Goal: Transaction & Acquisition: Purchase product/service

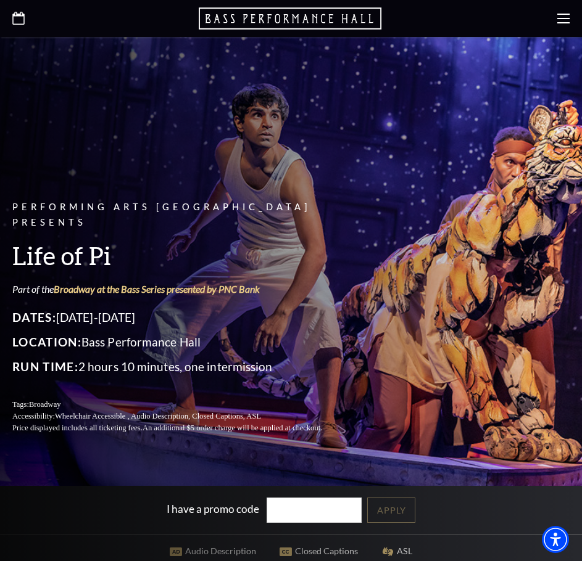
click at [573, 22] on div at bounding box center [291, 18] width 582 height 37
click at [563, 15] on use at bounding box center [563, 19] width 12 height 10
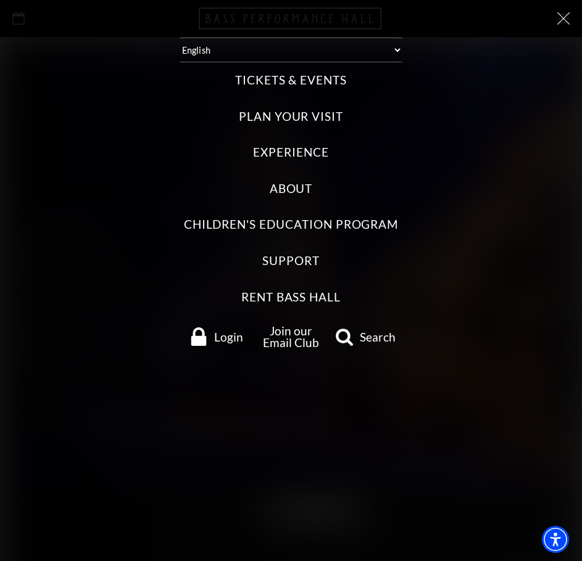
click at [275, 78] on label "Tickets & Events" at bounding box center [291, 80] width 112 height 17
click at [0, 0] on Events "Tickets & Events" at bounding box center [0, 0] width 0 height 0
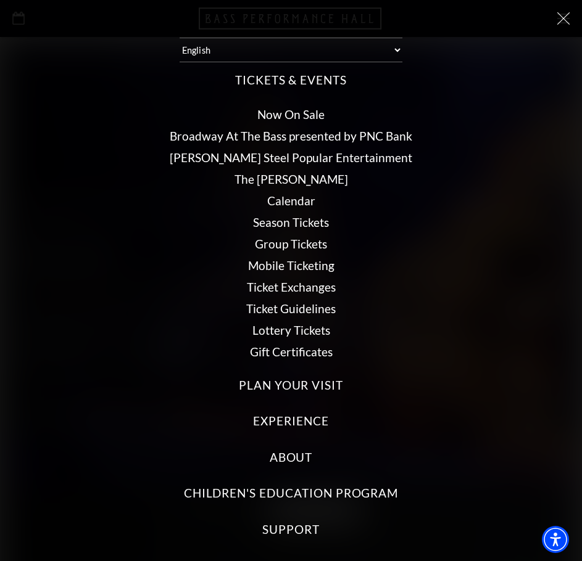
click at [279, 117] on link "Now On Sale" at bounding box center [290, 114] width 67 height 14
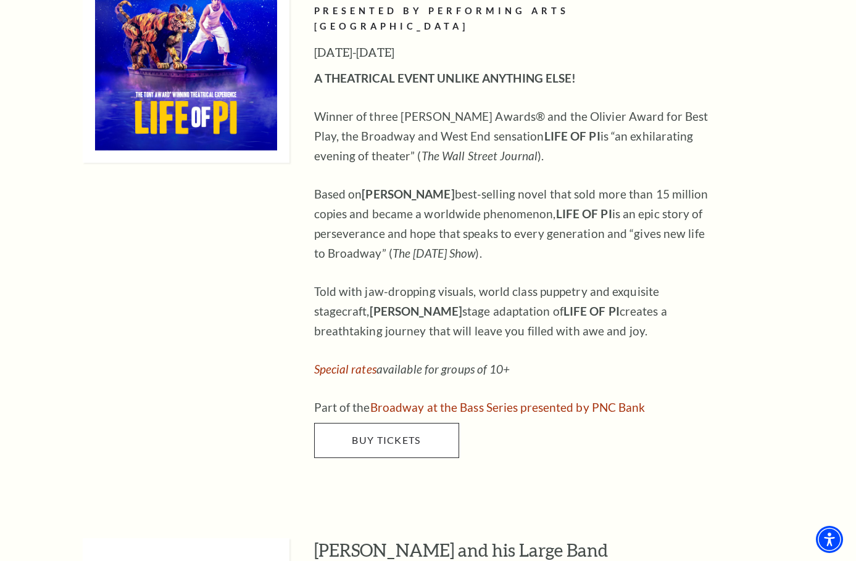
scroll to position [1542, 0]
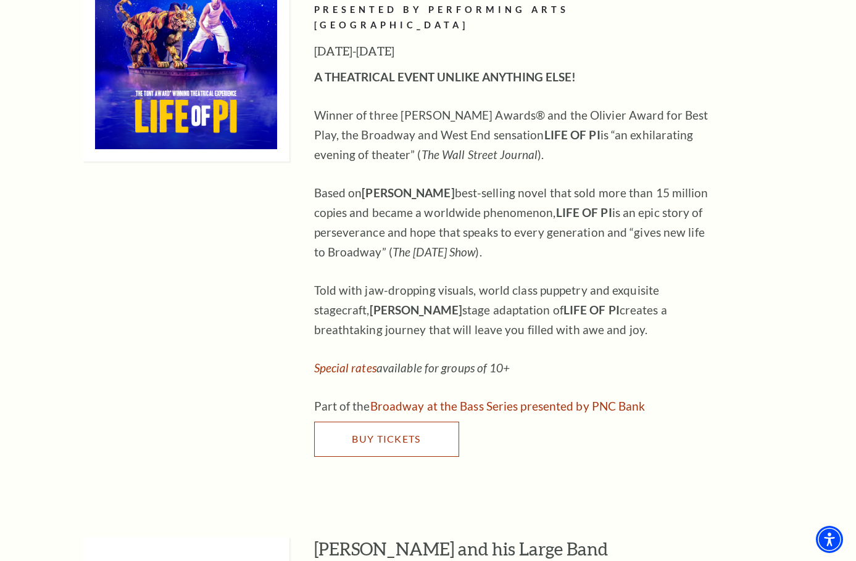
click at [414, 433] on span "Buy Tickets" at bounding box center [386, 439] width 68 height 12
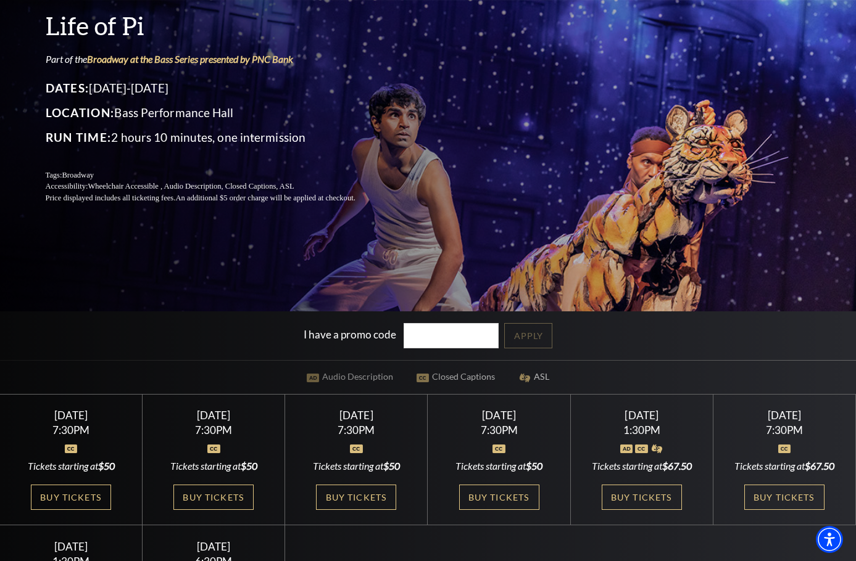
scroll to position [247, 0]
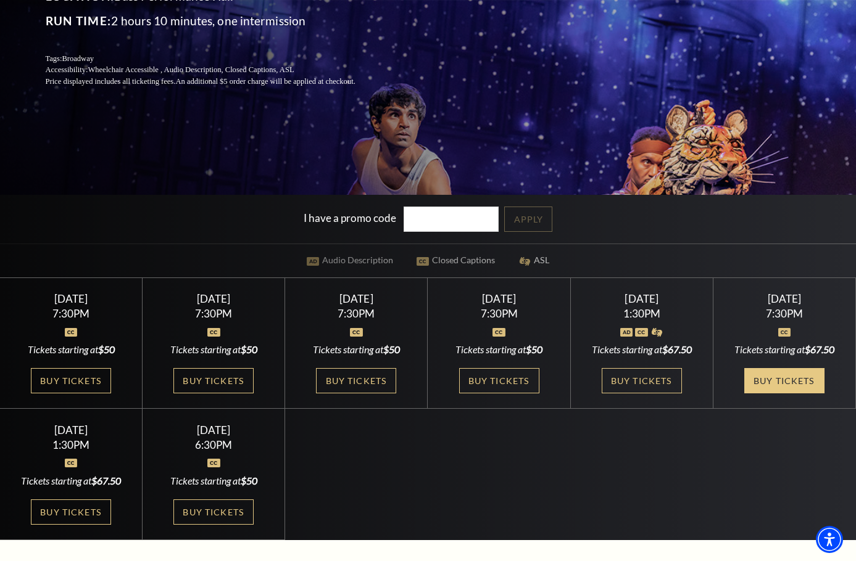
click at [744, 394] on link "Buy Tickets" at bounding box center [784, 380] width 80 height 25
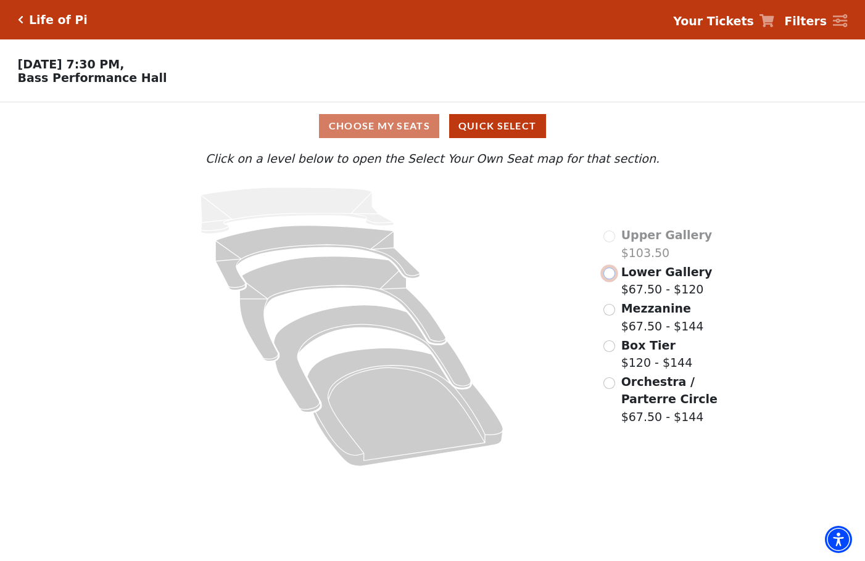
click at [611, 275] on input "Lower Gallery$67.50 - $120\a" at bounding box center [609, 274] width 12 height 12
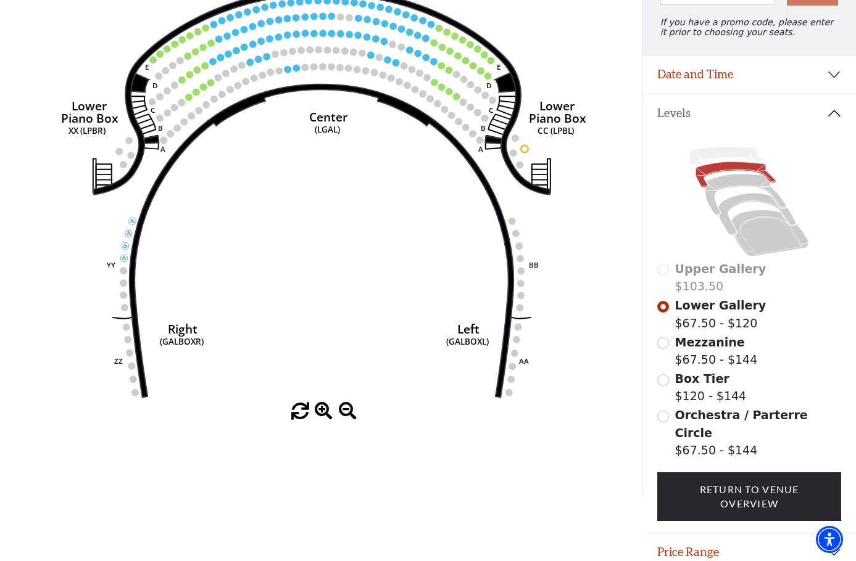
scroll to position [181, 0]
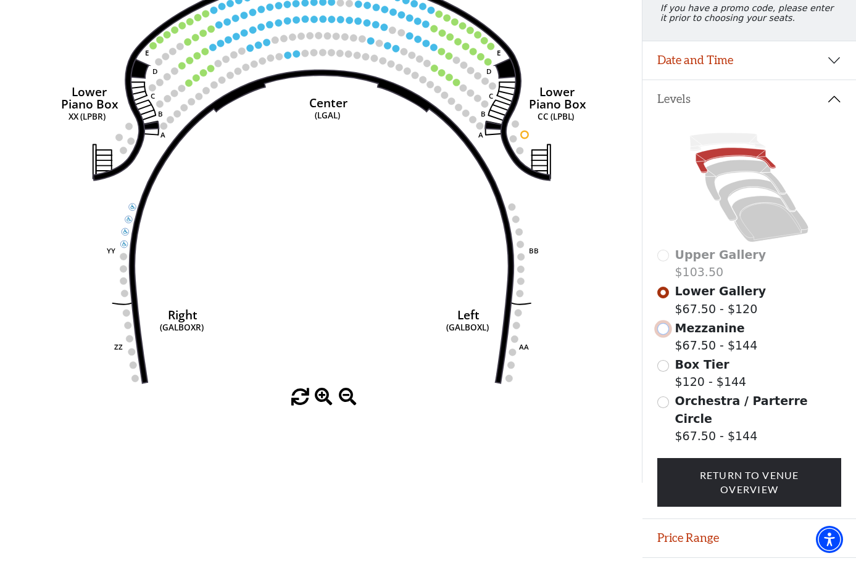
click at [664, 335] on input "Mezzanine$67.50 - $144\a" at bounding box center [663, 329] width 12 height 12
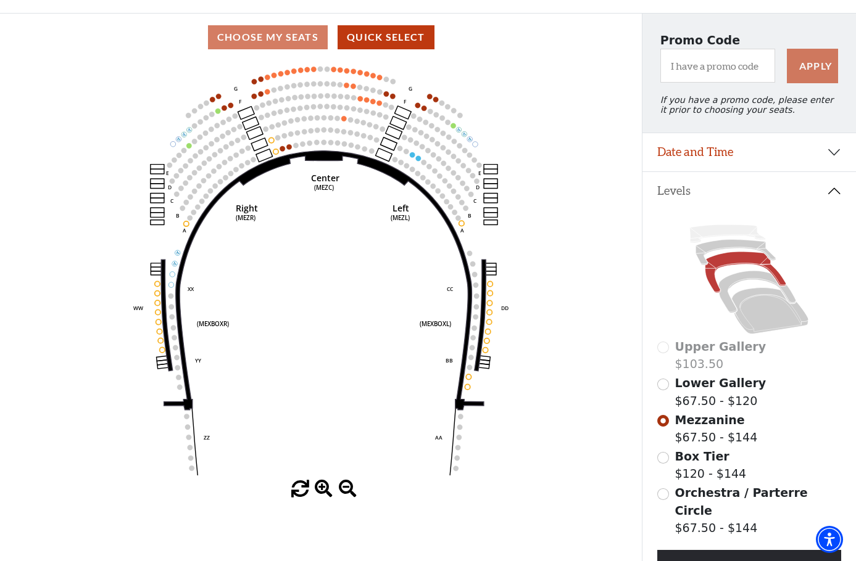
scroll to position [57, 0]
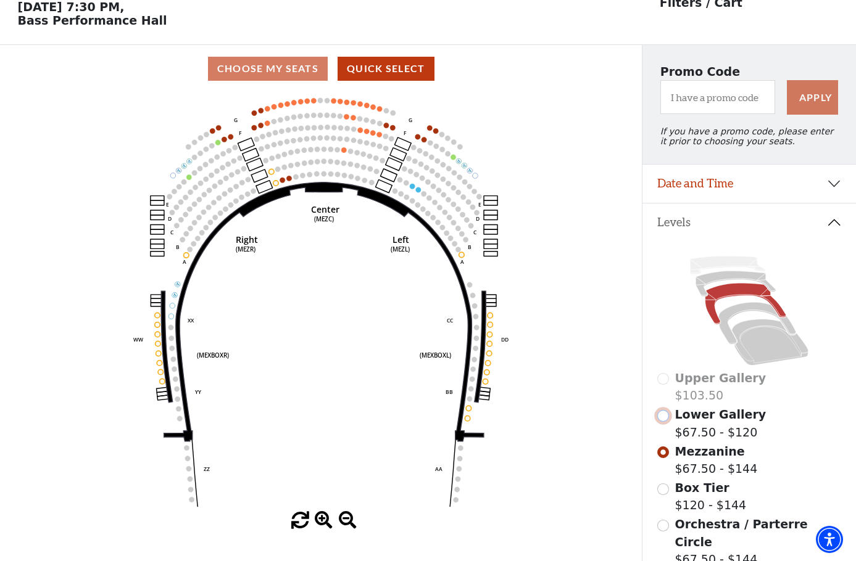
click at [660, 422] on input "Lower Gallery$67.50 - $120\a" at bounding box center [663, 416] width 12 height 12
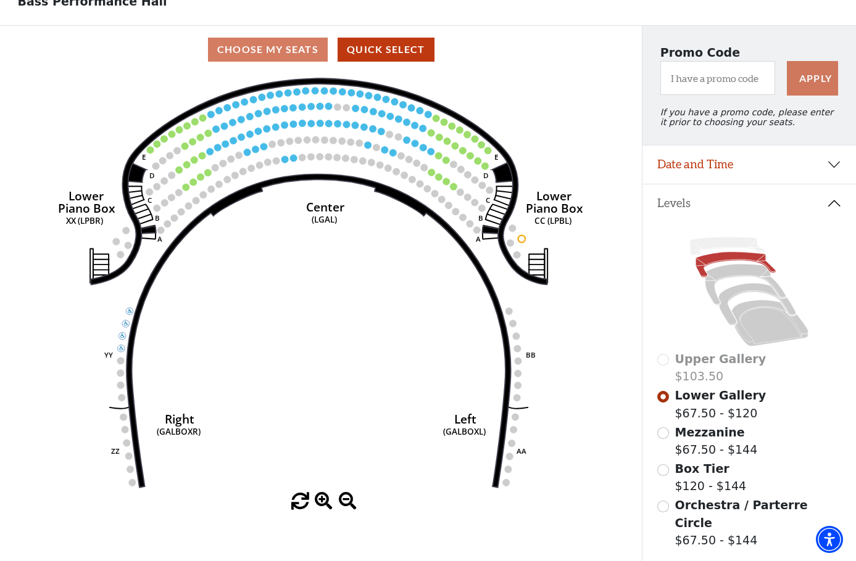
scroll to position [207, 0]
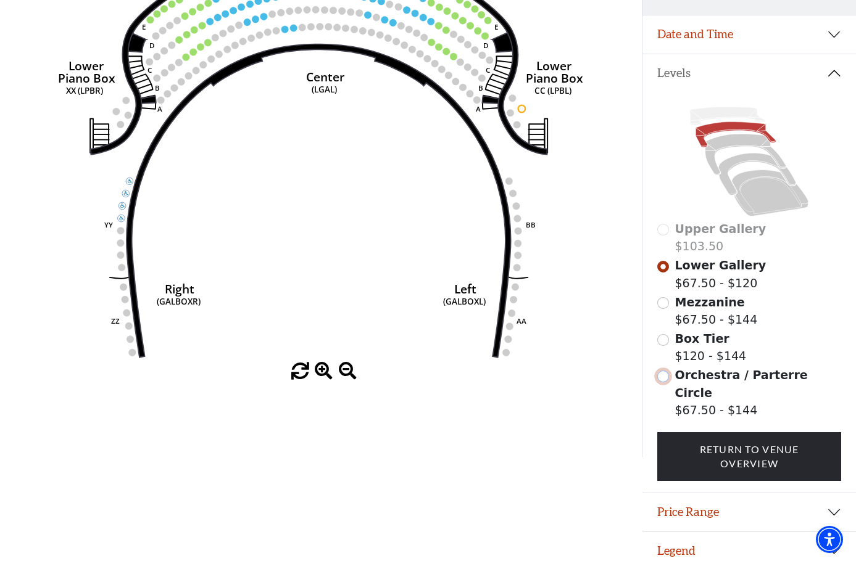
click at [658, 383] on input "Orchestra / Parterre Circle$67.50 - $144\a" at bounding box center [663, 377] width 12 height 12
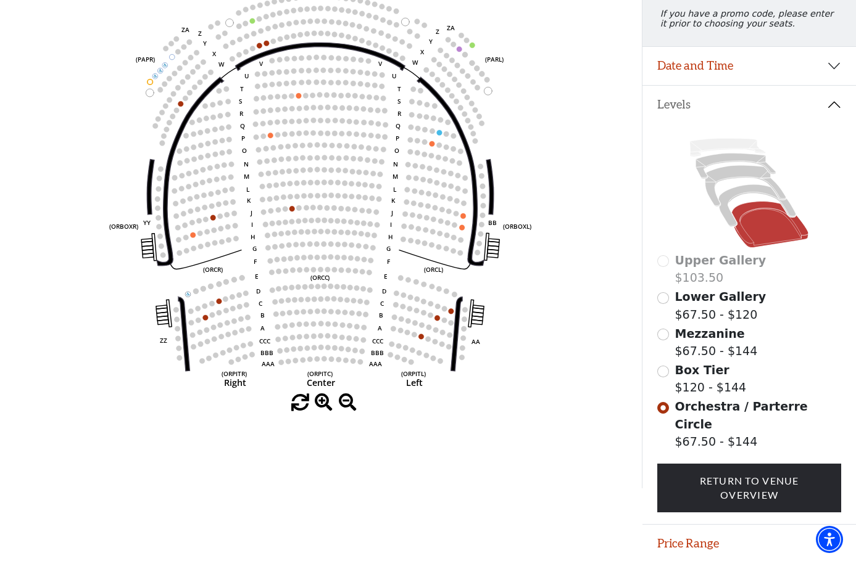
scroll to position [181, 0]
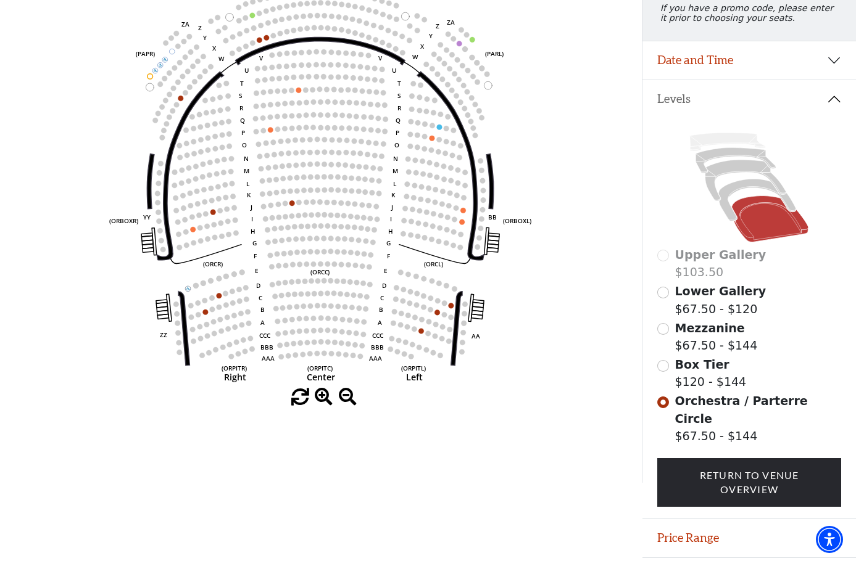
click at [667, 370] on div "Box Tier $120 - $144" at bounding box center [749, 373] width 184 height 35
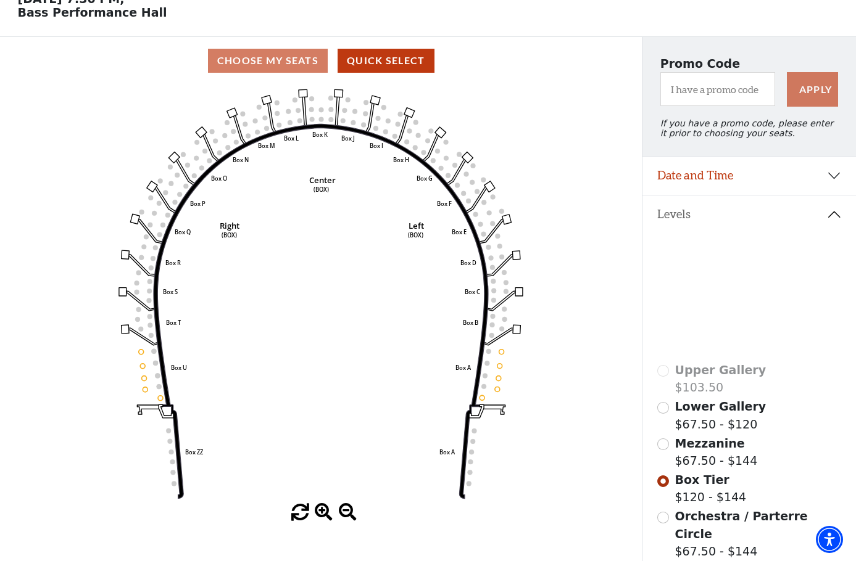
scroll to position [207, 0]
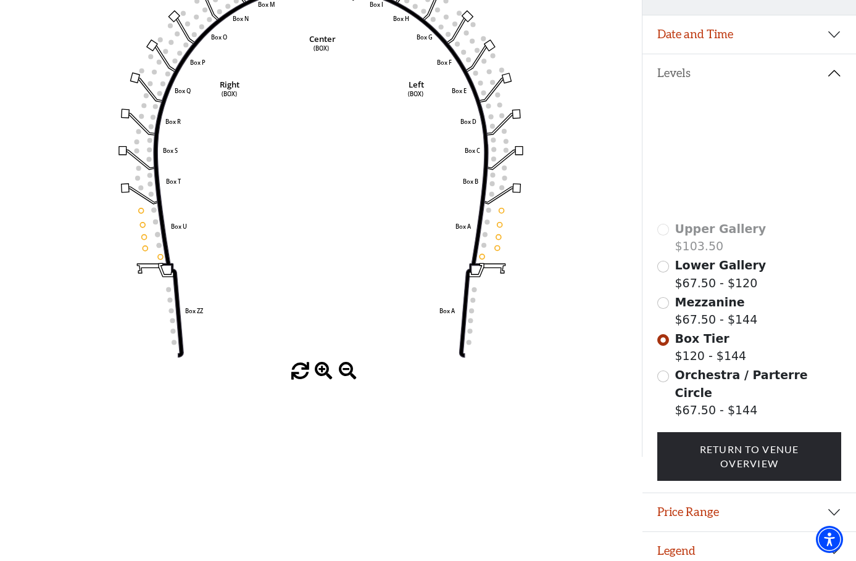
click at [664, 318] on div "Mezzanine $67.50 - $144" at bounding box center [749, 311] width 184 height 35
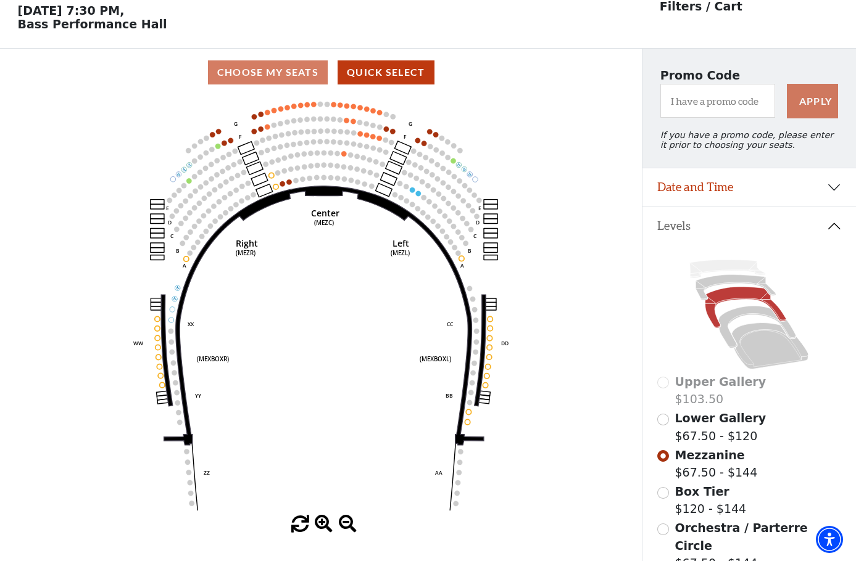
scroll to position [57, 0]
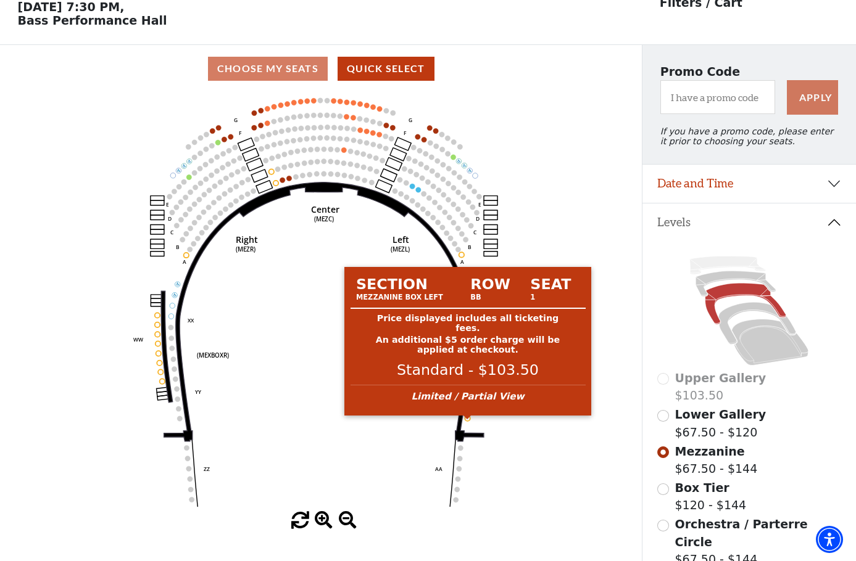
click at [466, 421] on circle at bounding box center [467, 418] width 5 height 5
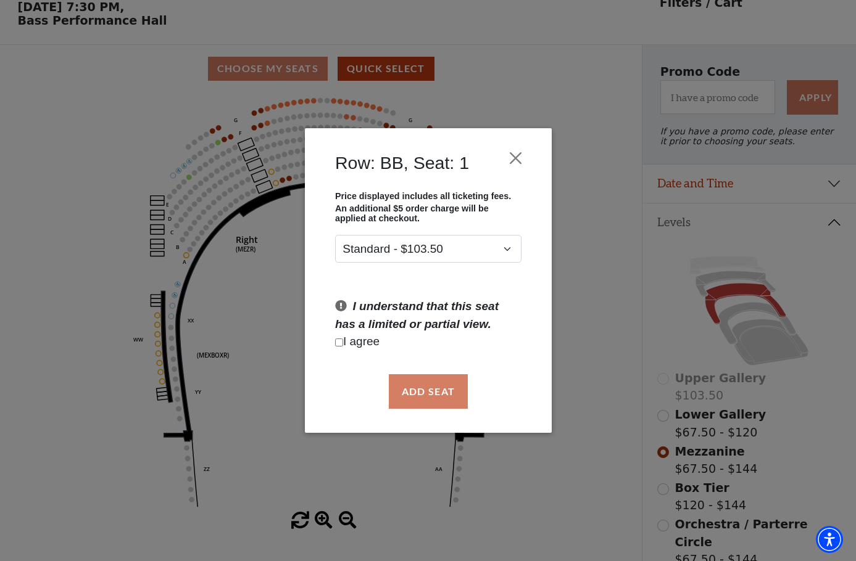
click at [515, 146] on div "Row: BB, Seat: 1" at bounding box center [428, 166] width 210 height 51
click at [514, 165] on button "Close" at bounding box center [514, 157] width 23 height 23
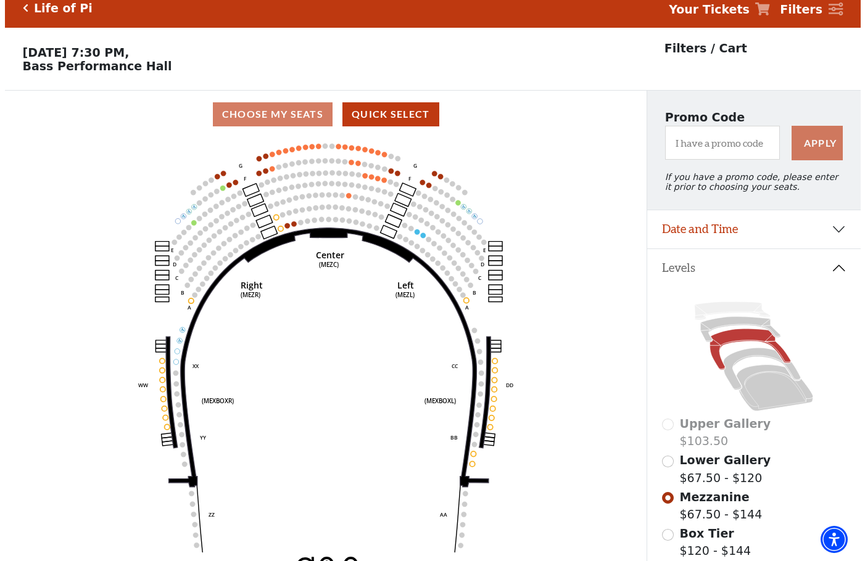
scroll to position [0, 0]
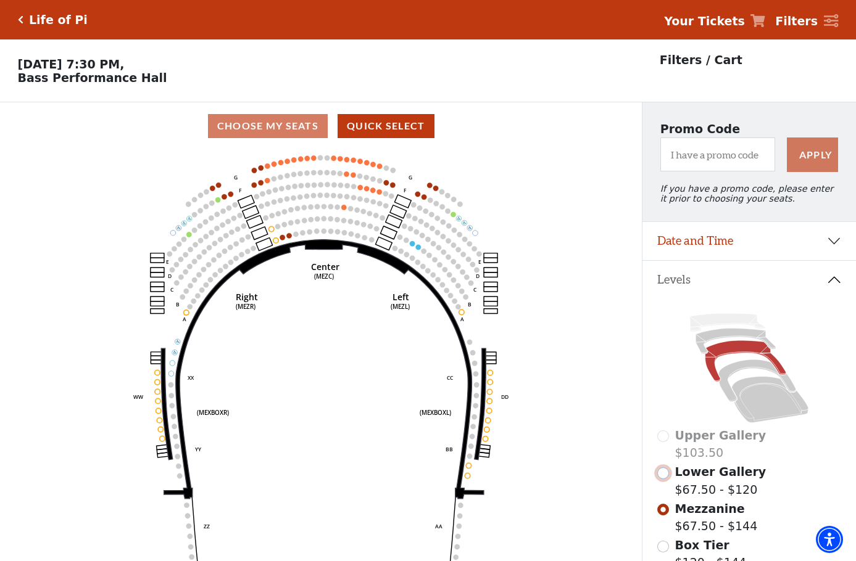
click at [663, 479] on input "Lower Gallery$67.50 - $120\a" at bounding box center [663, 474] width 12 height 12
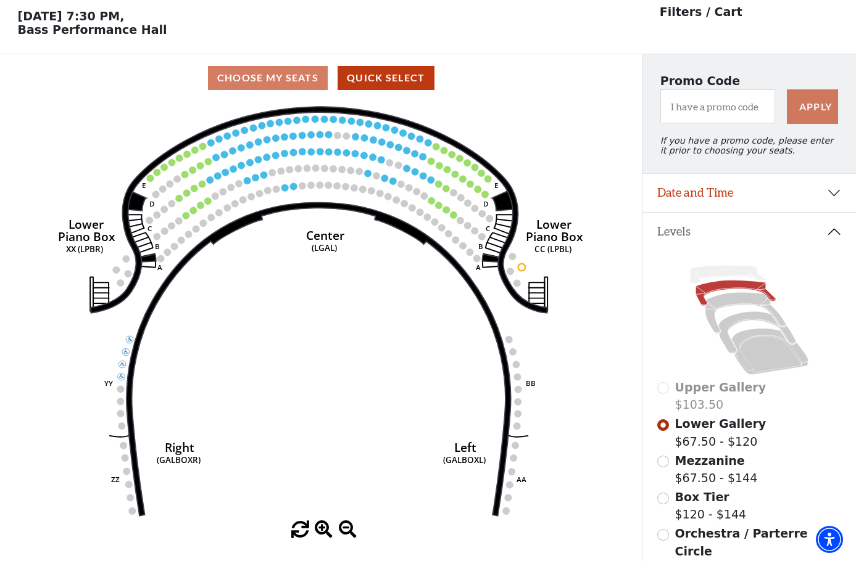
scroll to position [57, 0]
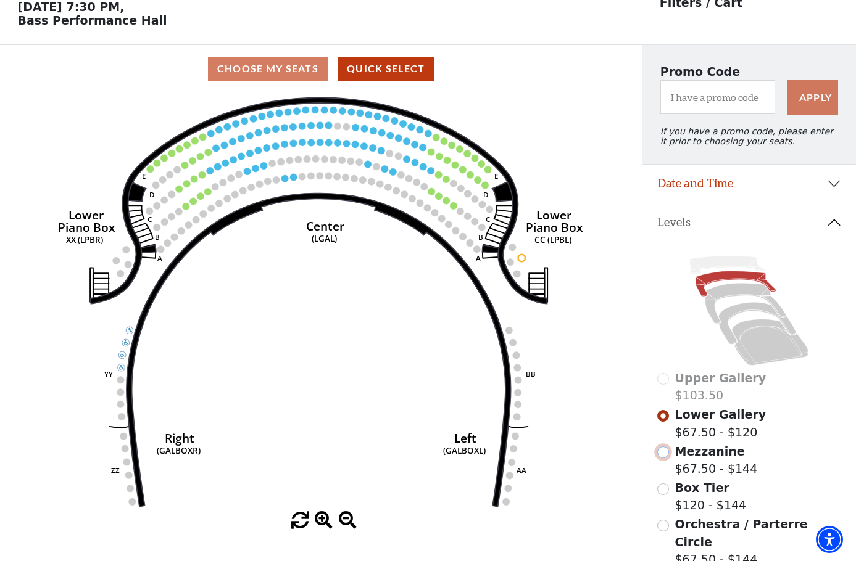
click at [668, 458] on input "Mezzanine$67.50 - $144\a" at bounding box center [663, 453] width 12 height 12
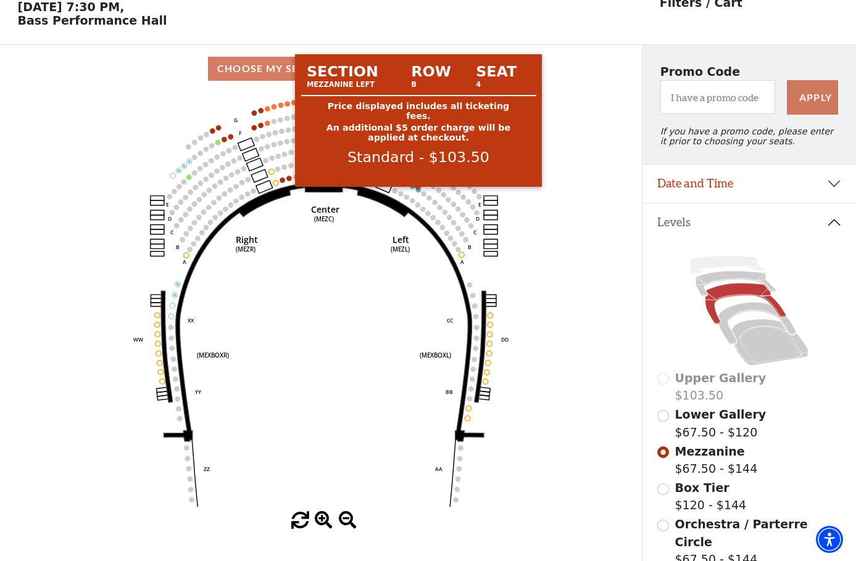
click at [417, 192] on circle at bounding box center [418, 189] width 5 height 5
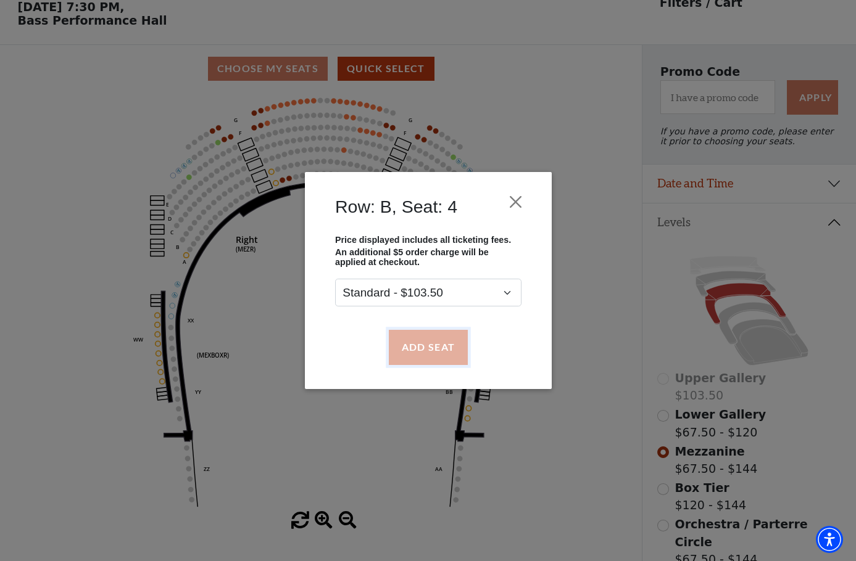
click at [431, 347] on button "Add Seat" at bounding box center [427, 347] width 79 height 35
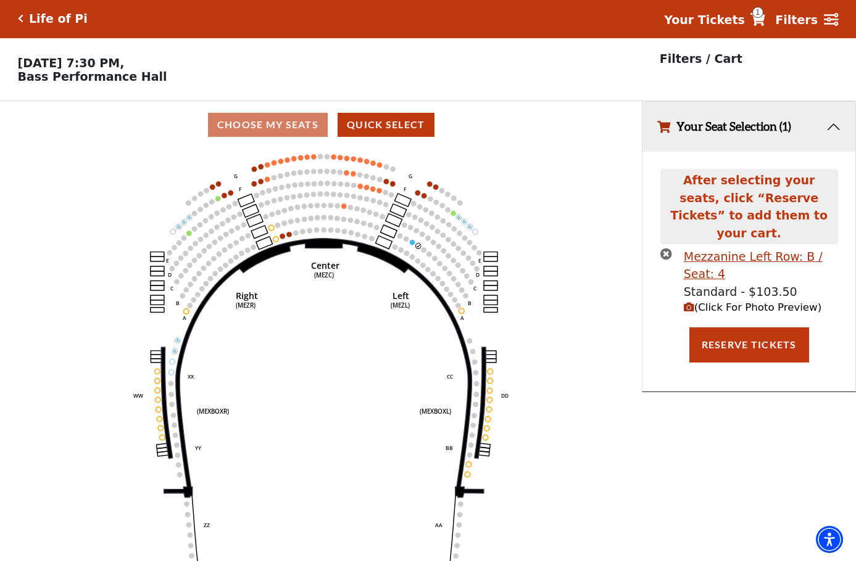
scroll to position [0, 0]
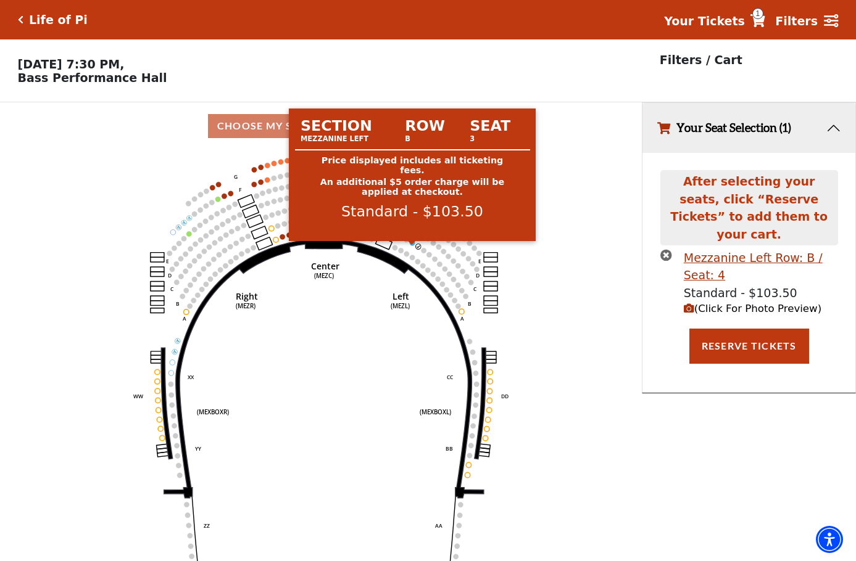
click at [411, 246] on circle at bounding box center [412, 243] width 5 height 5
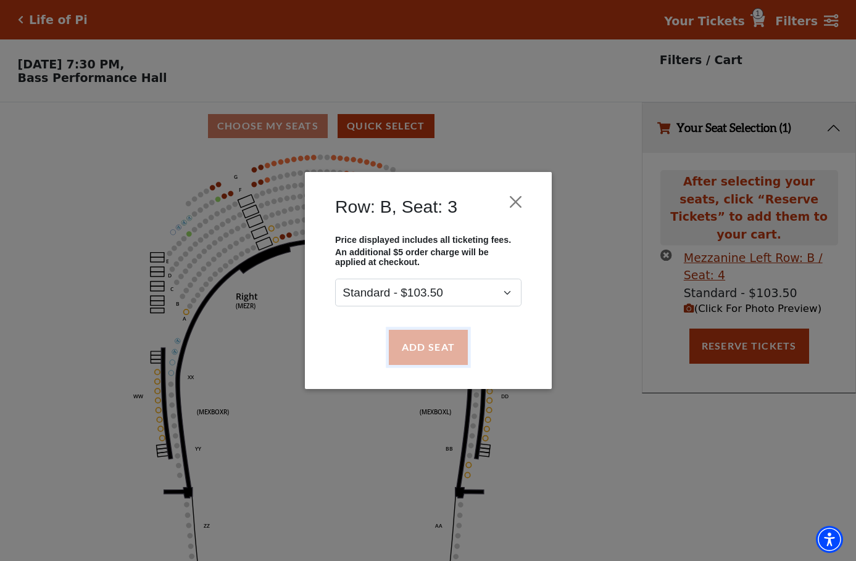
click at [428, 344] on button "Add Seat" at bounding box center [427, 347] width 79 height 35
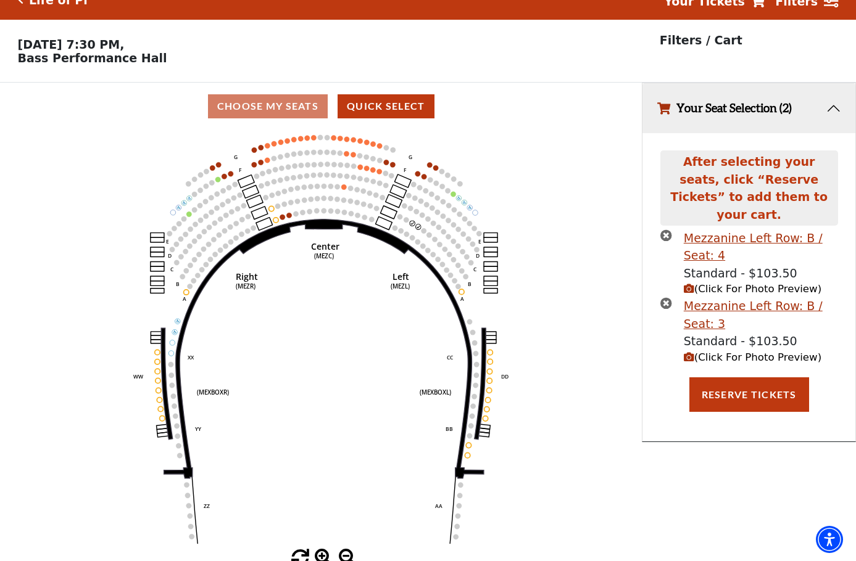
scroll to position [30, 0]
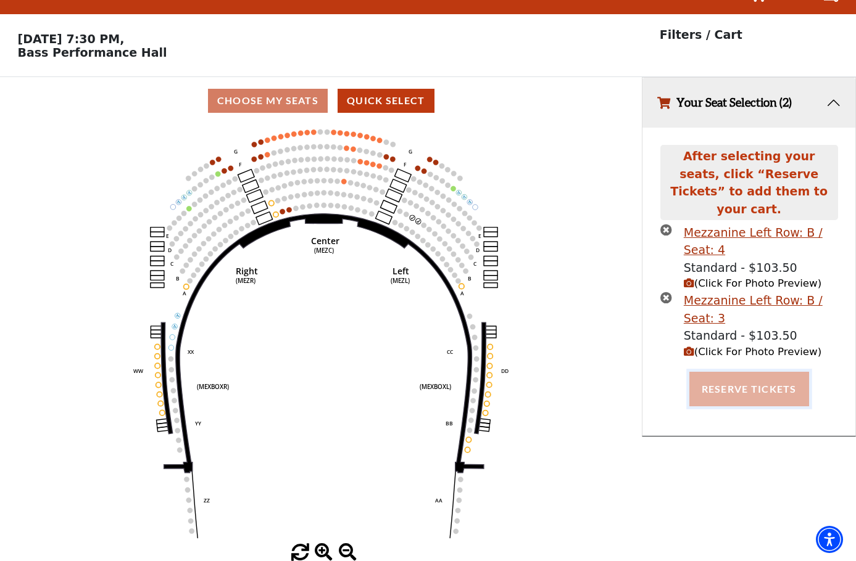
click at [724, 373] on button "Reserve Tickets" at bounding box center [749, 389] width 120 height 35
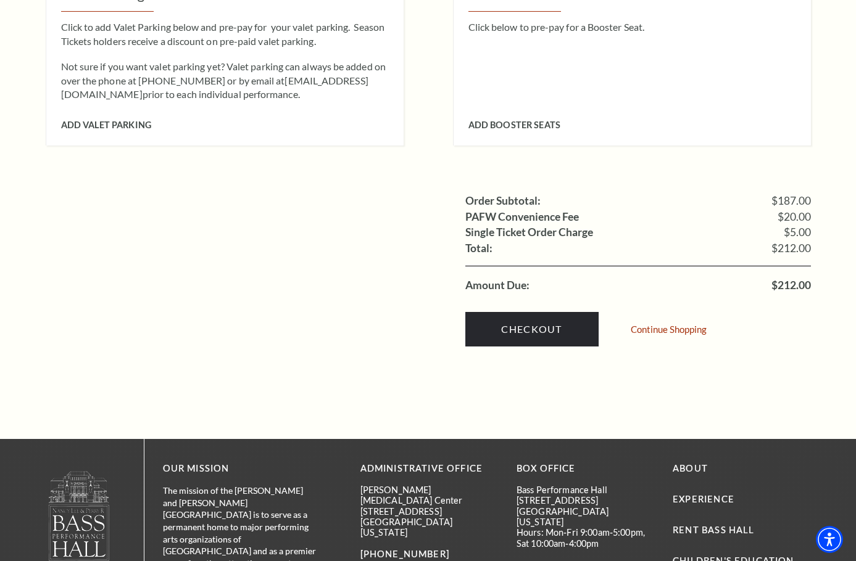
scroll to position [1172, 0]
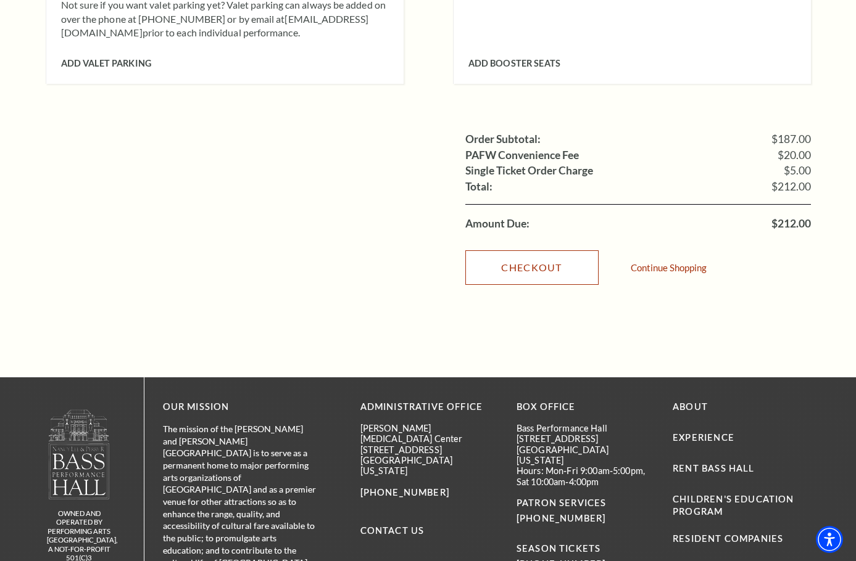
click at [555, 250] on link "Checkout" at bounding box center [531, 267] width 133 height 35
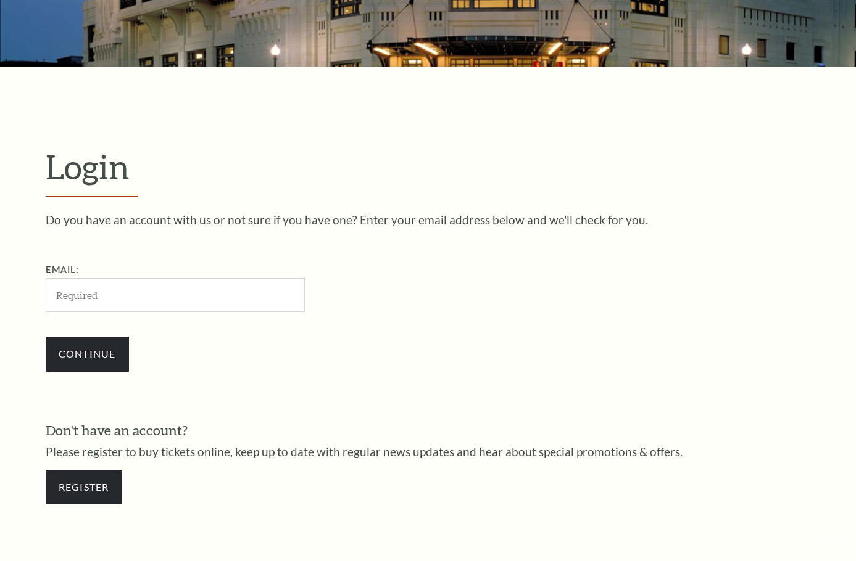
scroll to position [349, 0]
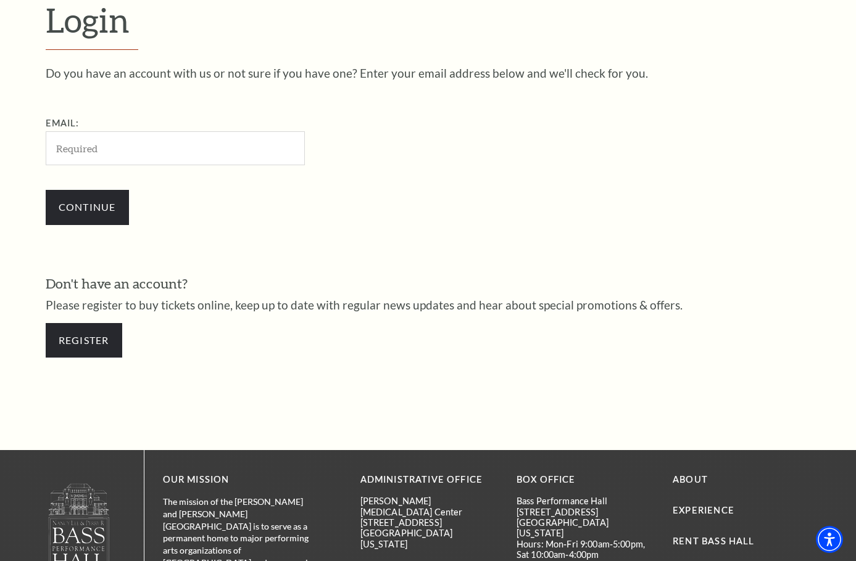
click at [155, 143] on input "Email:" at bounding box center [175, 148] width 259 height 34
type input "[EMAIL_ADDRESS][DOMAIN_NAME]"
click at [104, 199] on input "Continue" at bounding box center [87, 207] width 83 height 35
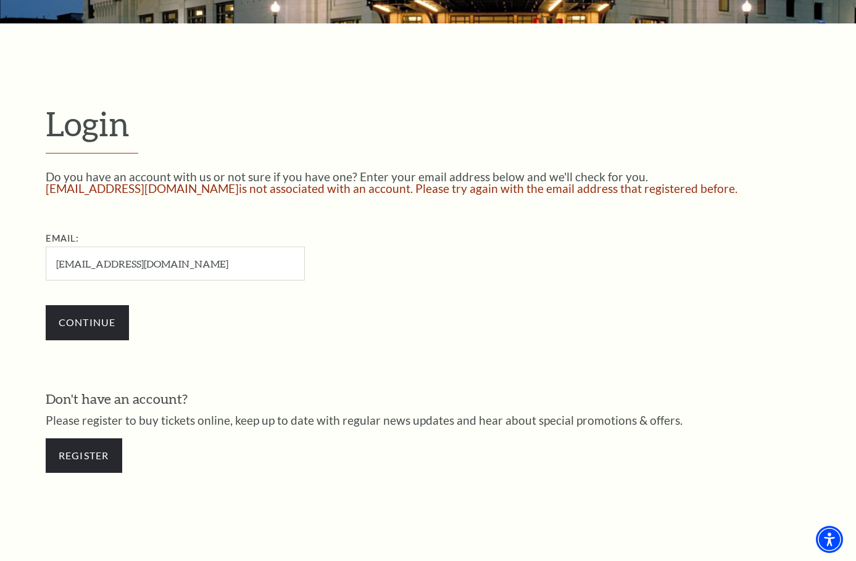
scroll to position [247, 0]
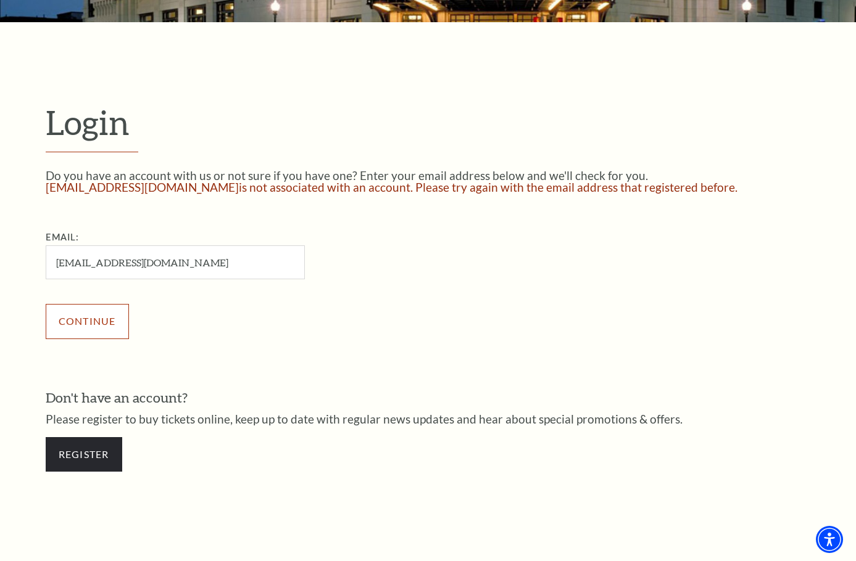
click at [91, 320] on input "Continue" at bounding box center [87, 321] width 83 height 35
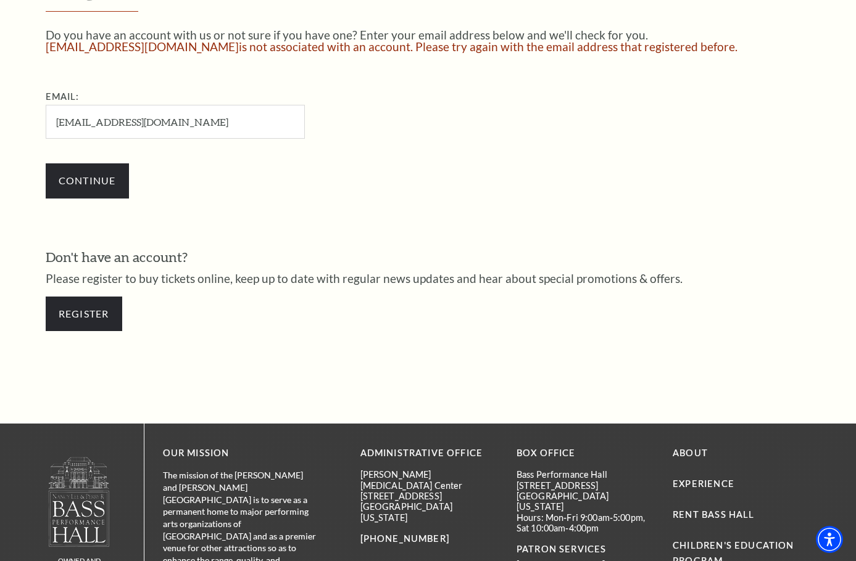
scroll to position [432, 0]
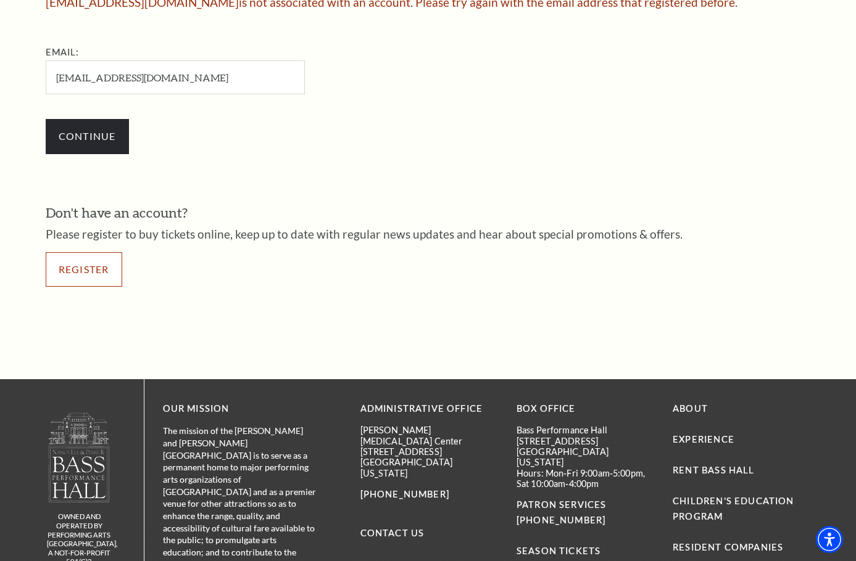
click at [81, 265] on link "Register" at bounding box center [84, 269] width 77 height 35
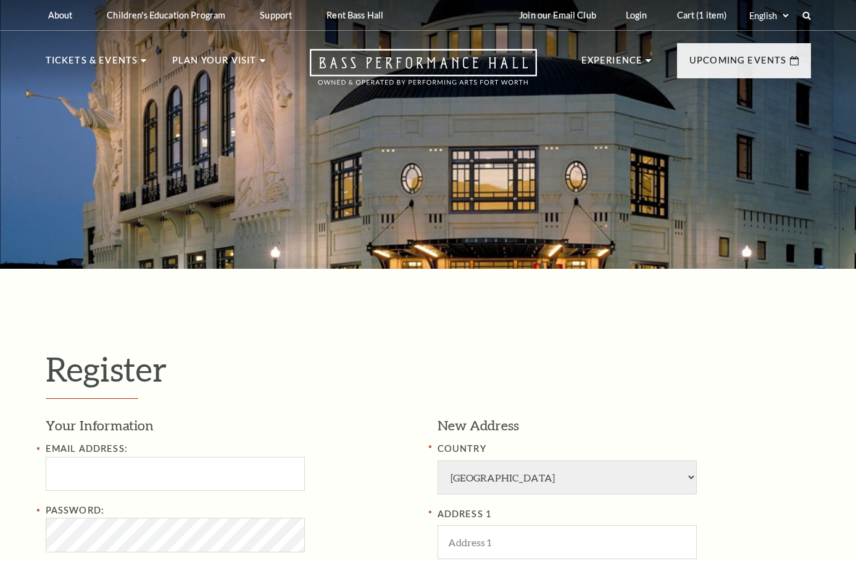
select select "1"
select select "TX"
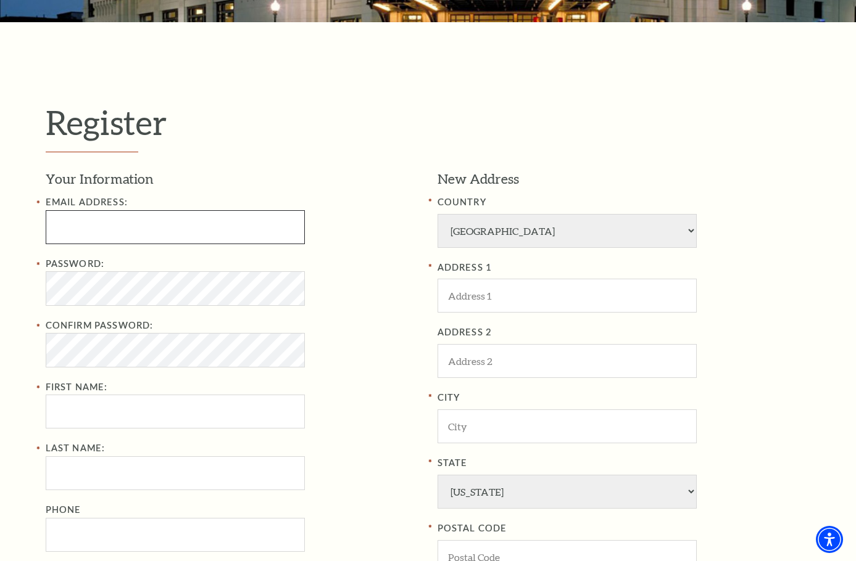
click at [123, 230] on input "Email Address:" at bounding box center [175, 227] width 259 height 34
type input "lynnjameson06@gmail.com"
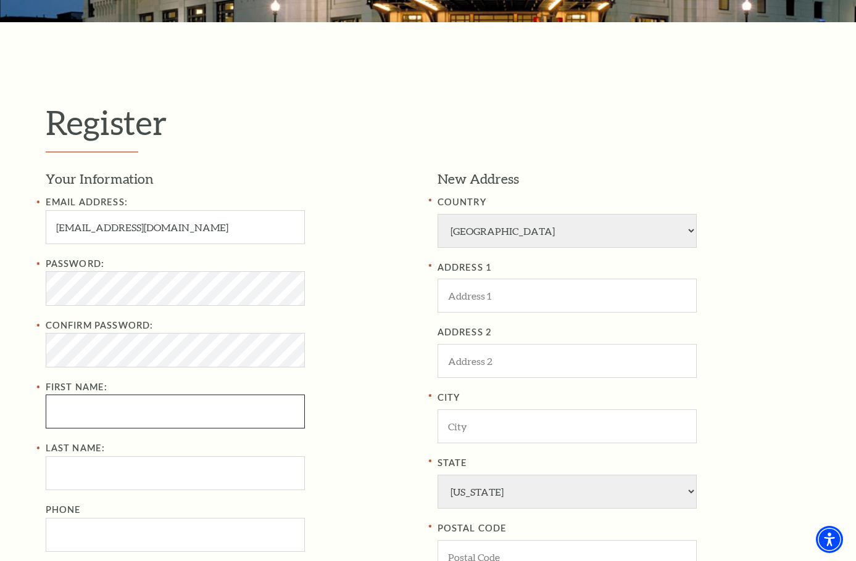
type input "Lynn"
type input "Jameson"
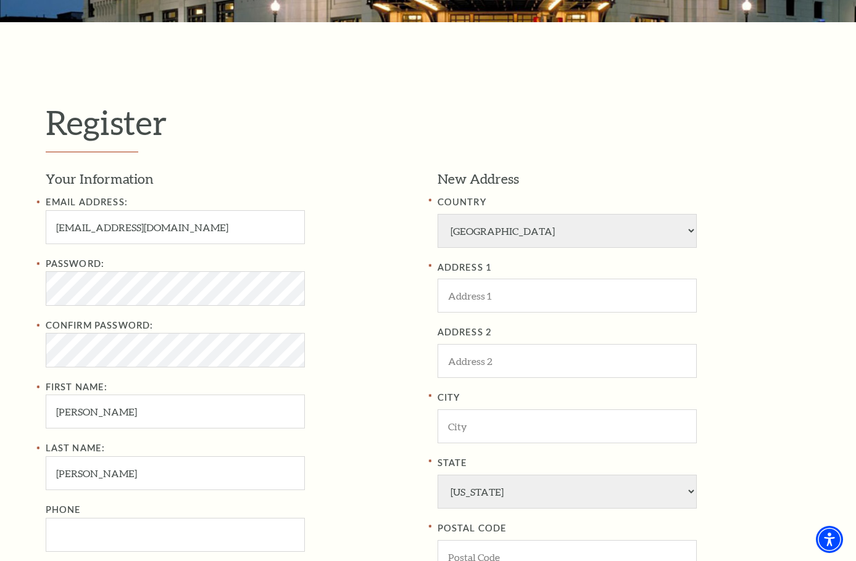
type input "2146425103"
type input "[STREET_ADDRESS]"
type input "[GEOGRAPHIC_DATA]"
type input "76109"
type input "214-642-5103"
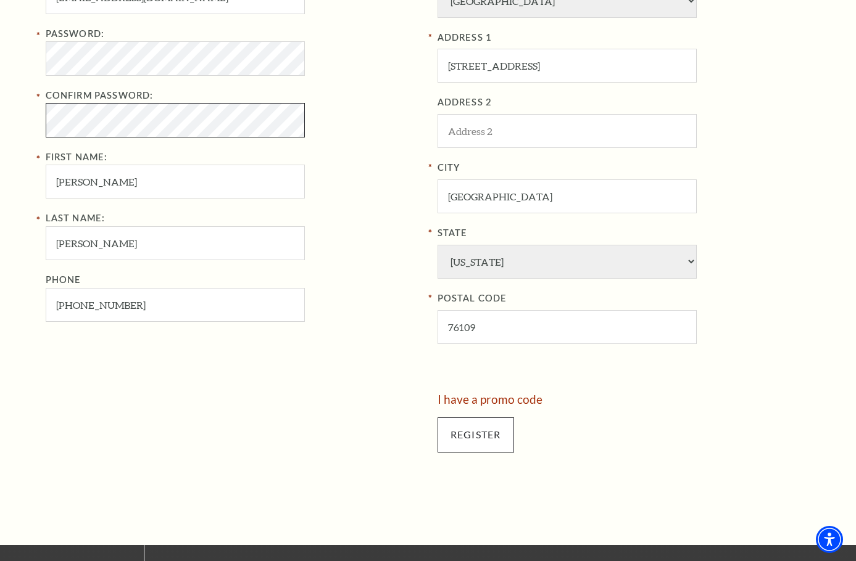
scroll to position [494, 0]
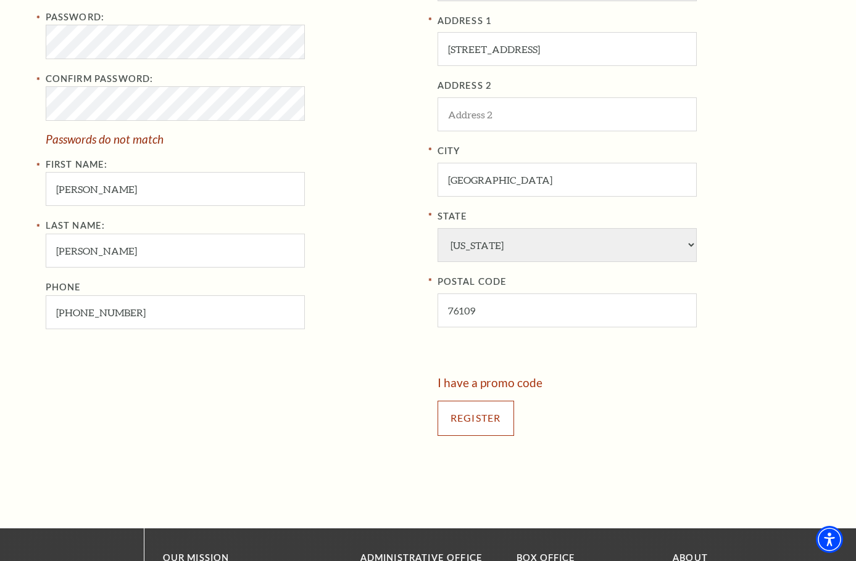
click at [484, 418] on input "Register" at bounding box center [475, 418] width 77 height 35
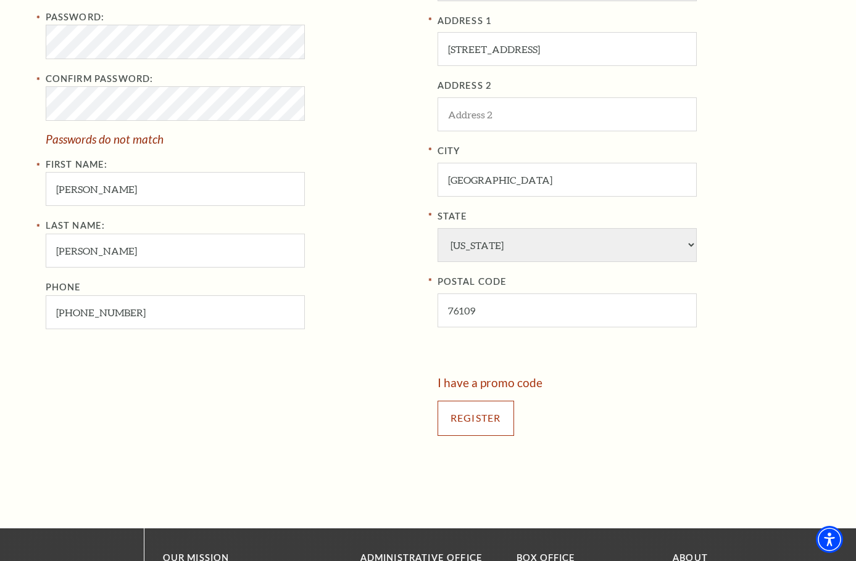
click at [466, 418] on input "Register" at bounding box center [475, 418] width 77 height 35
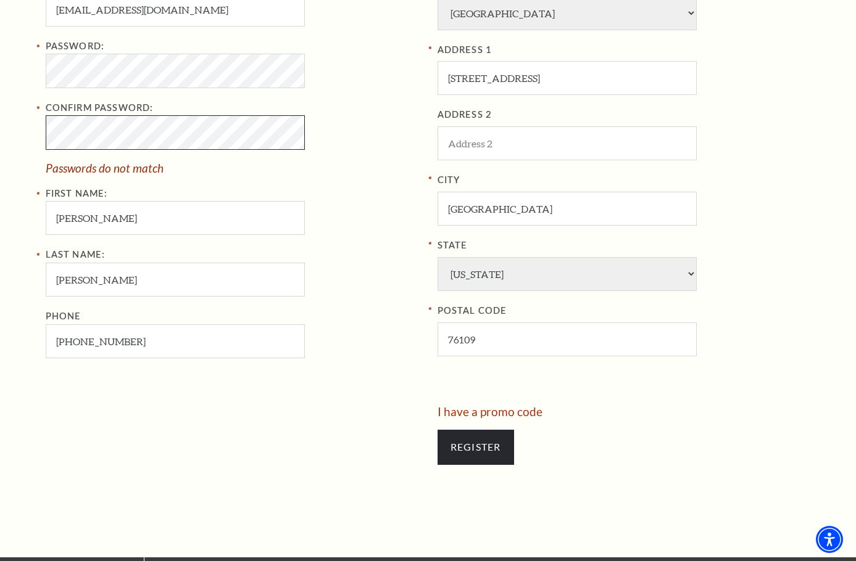
scroll to position [555, 0]
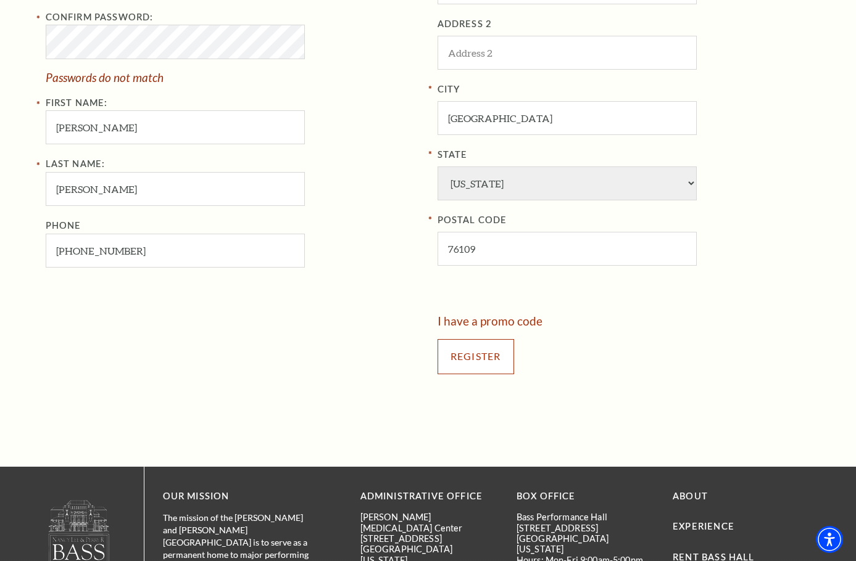
click at [487, 363] on input "Register" at bounding box center [475, 356] width 77 height 35
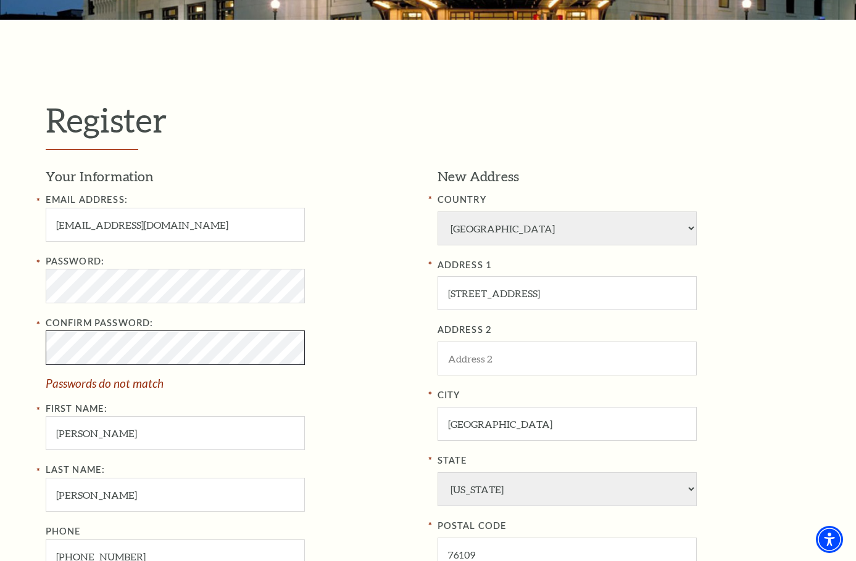
scroll to position [247, 0]
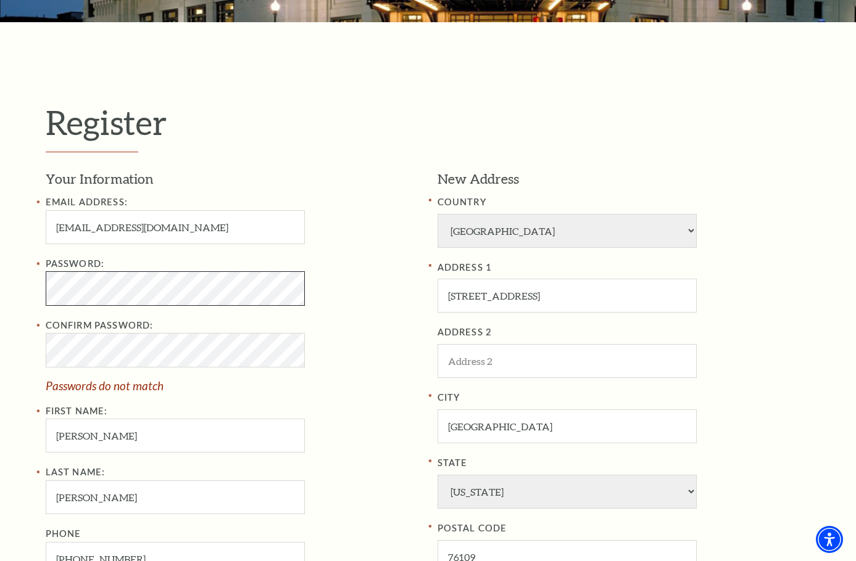
click at [17, 304] on div "Register Your Information Email Address: lynnjameson06@gmail.com Password: Conf…" at bounding box center [428, 398] width 856 height 753
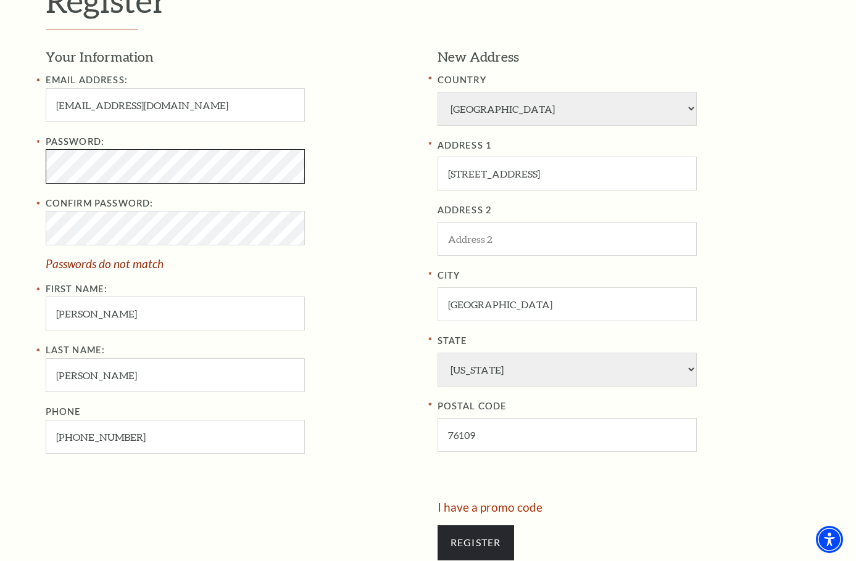
scroll to position [370, 0]
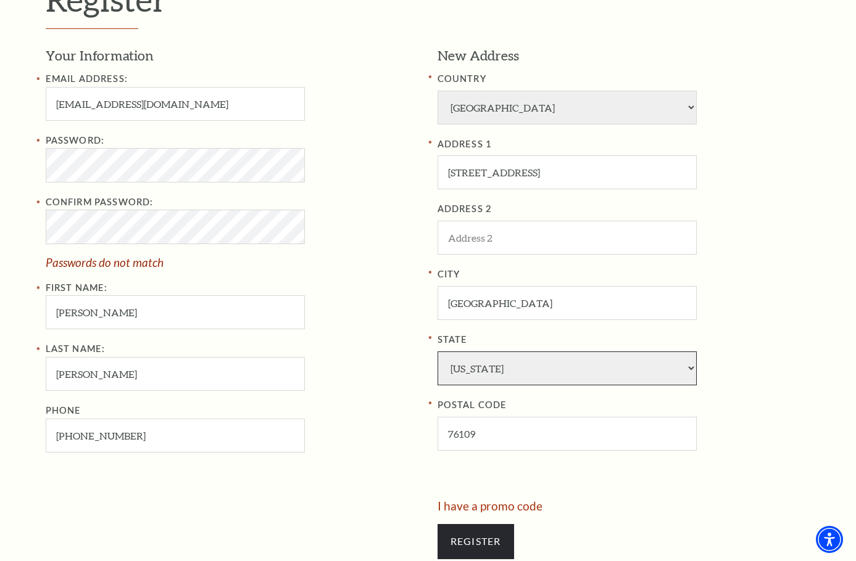
drag, startPoint x: 473, startPoint y: 374, endPoint x: 437, endPoint y: 358, distance: 39.5
click at [459, 368] on select "Alabama Alaska American Embassy American Embassy American Samoa Arizona Arkansa…" at bounding box center [566, 369] width 259 height 34
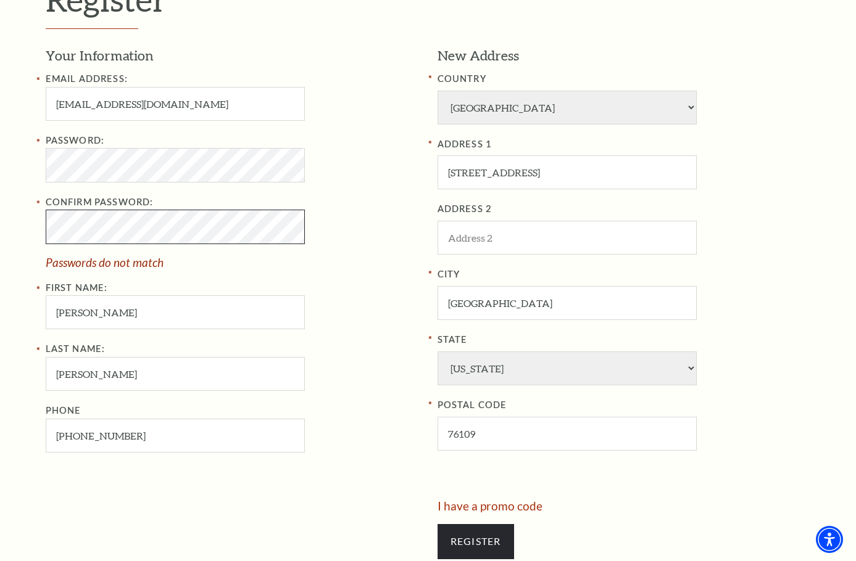
click at [33, 226] on div "Register Your Information Email Address: lynnjameson06@gmail.com Password: Conf…" at bounding box center [428, 275] width 790 height 753
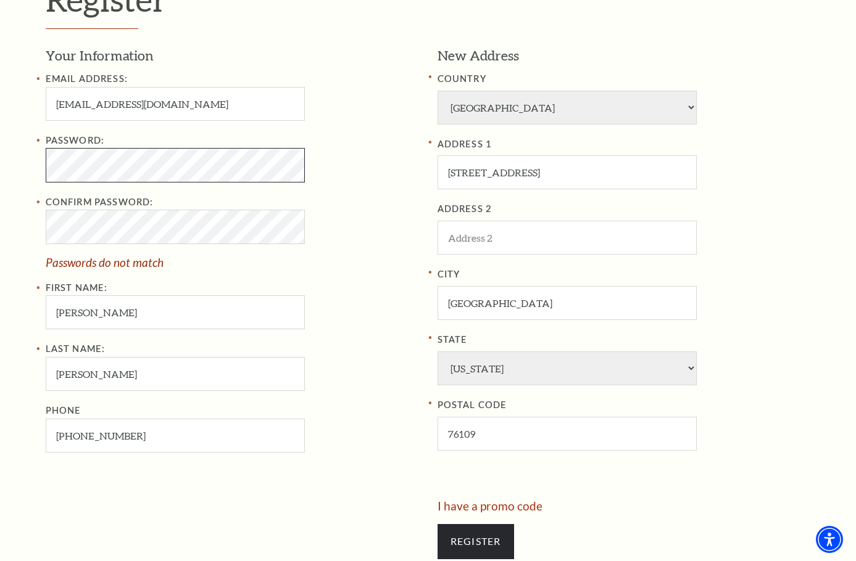
click at [161, 262] on span "Passwords do not match" at bounding box center [232, 263] width 373 height 12
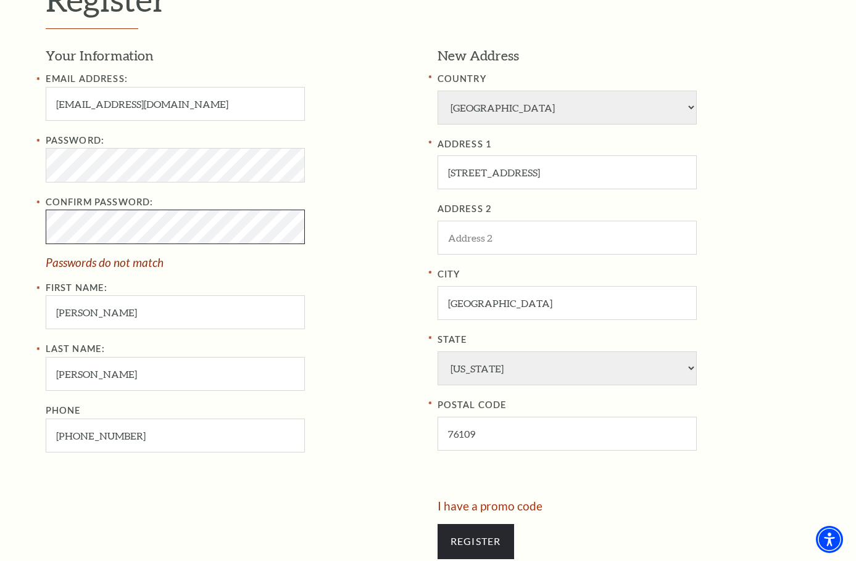
click at [5, 228] on div "Register Your Information Email Address: lynnjameson06@gmail.com Password: Conf…" at bounding box center [428, 275] width 856 height 753
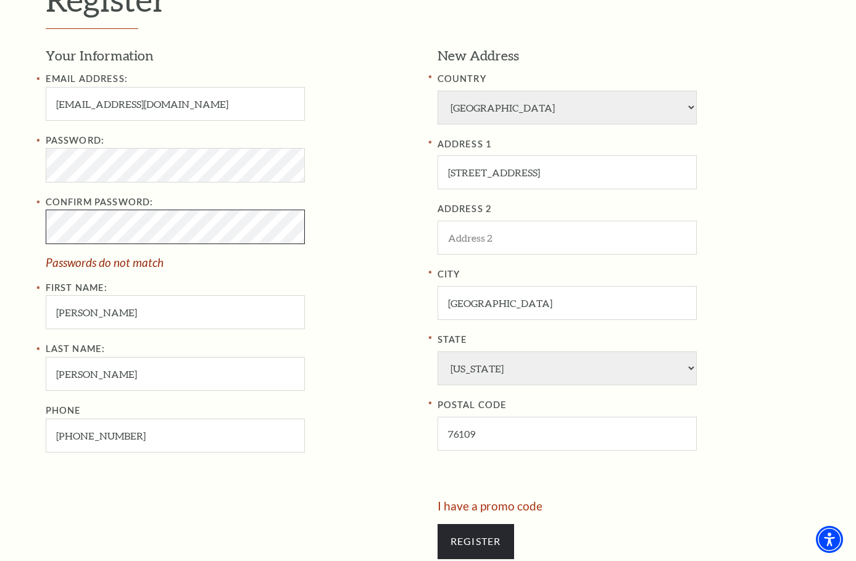
click at [27, 225] on div "Register Your Information Email Address: lynnjameson06@gmail.com Password: Conf…" at bounding box center [428, 275] width 856 height 753
click at [28, 227] on div "Register Your Information Email Address: lynnjameson06@gmail.com Password: Conf…" at bounding box center [428, 275] width 856 height 753
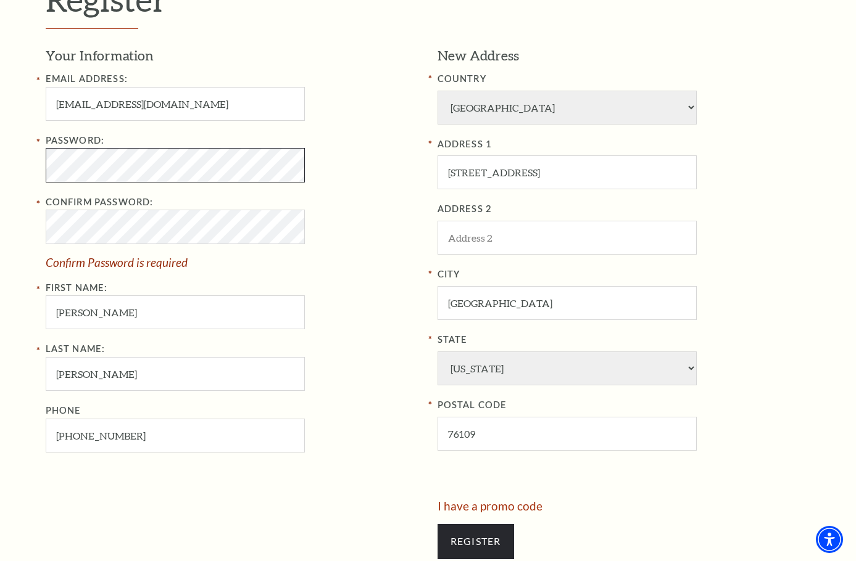
click at [7, 163] on div "Register Your Information Email Address: lynnjameson06@gmail.com Password: Conf…" at bounding box center [428, 275] width 856 height 753
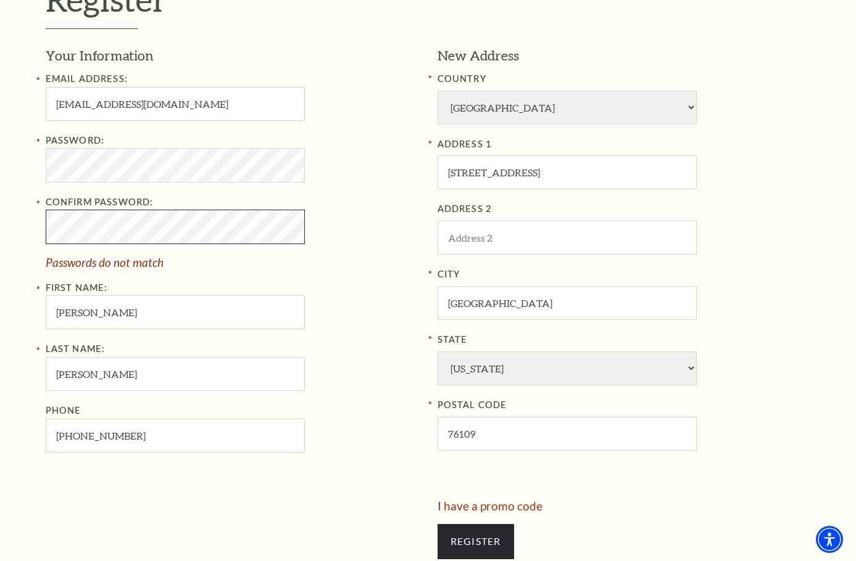
scroll to position [0, 0]
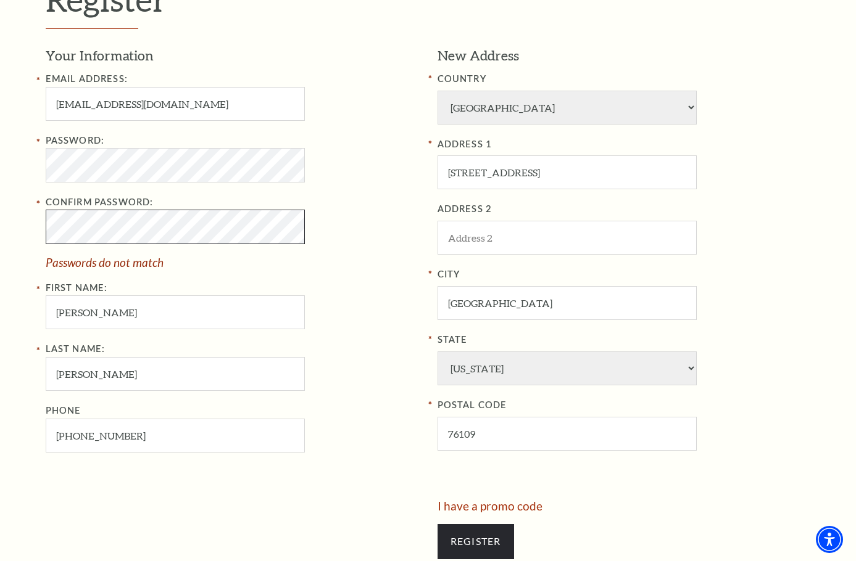
click at [219, 313] on input "Lynn" at bounding box center [175, 313] width 259 height 34
click at [188, 271] on div "Password: Confirm Password: Passwords do not match First Name: Lynn" at bounding box center [232, 231] width 373 height 197
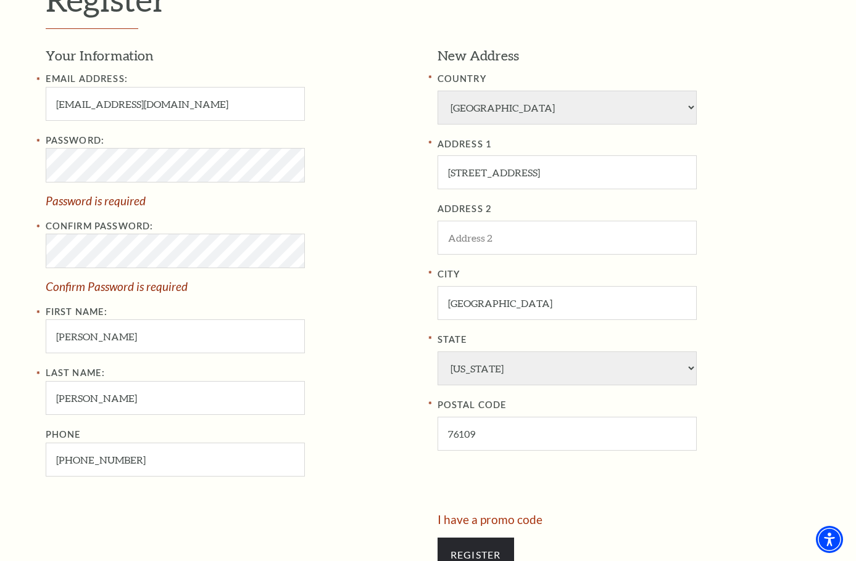
click at [241, 298] on div "Password: Password is required Confirm Password: Confirm Password is required F…" at bounding box center [232, 243] width 373 height 221
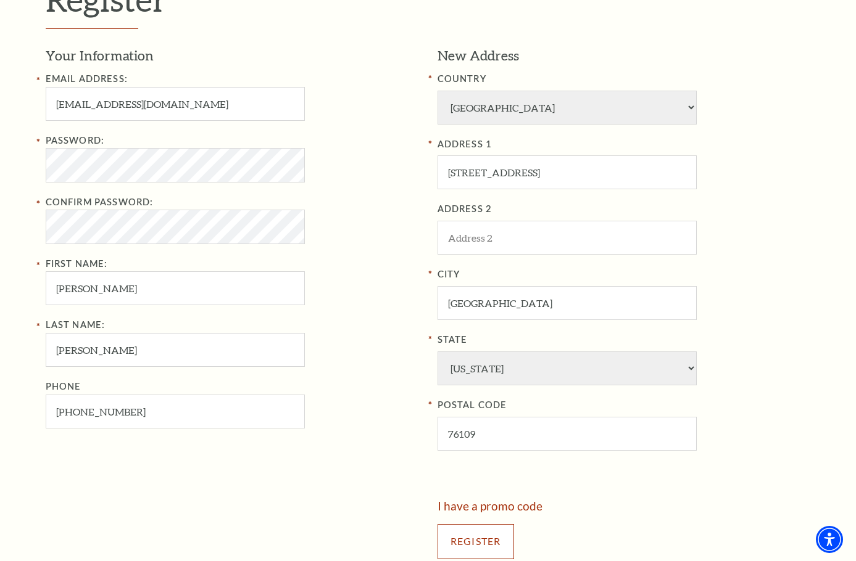
click at [487, 529] on input "Register" at bounding box center [475, 541] width 77 height 35
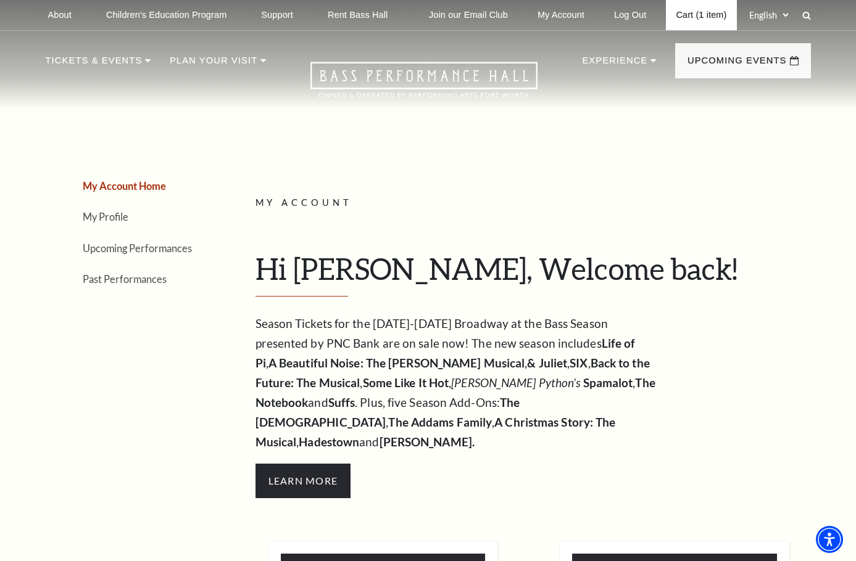
click at [697, 10] on link "Cart (1 item)" at bounding box center [701, 15] width 70 height 30
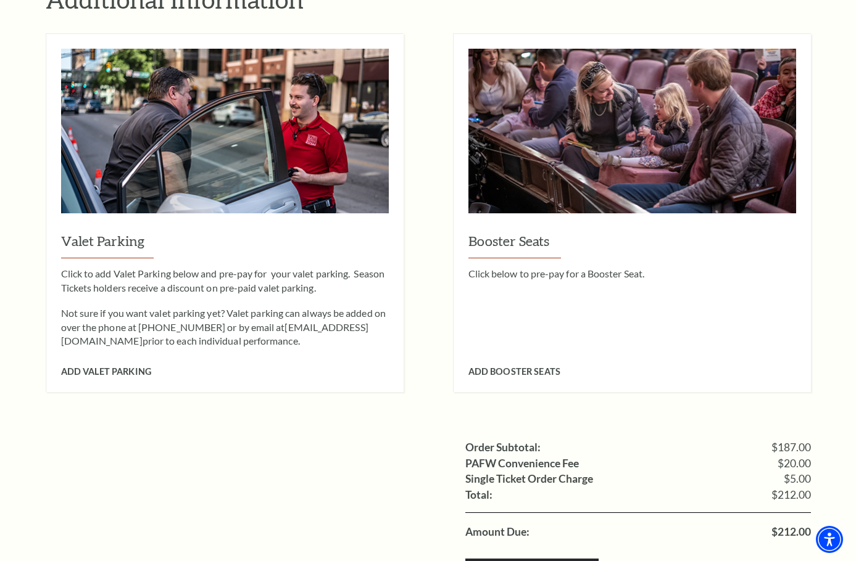
scroll to position [1172, 0]
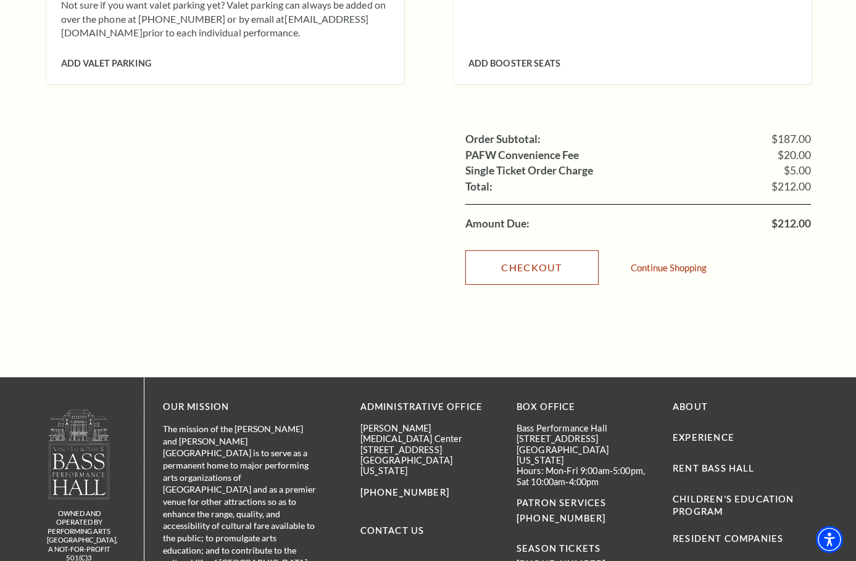
click at [547, 250] on link "Checkout" at bounding box center [531, 267] width 133 height 35
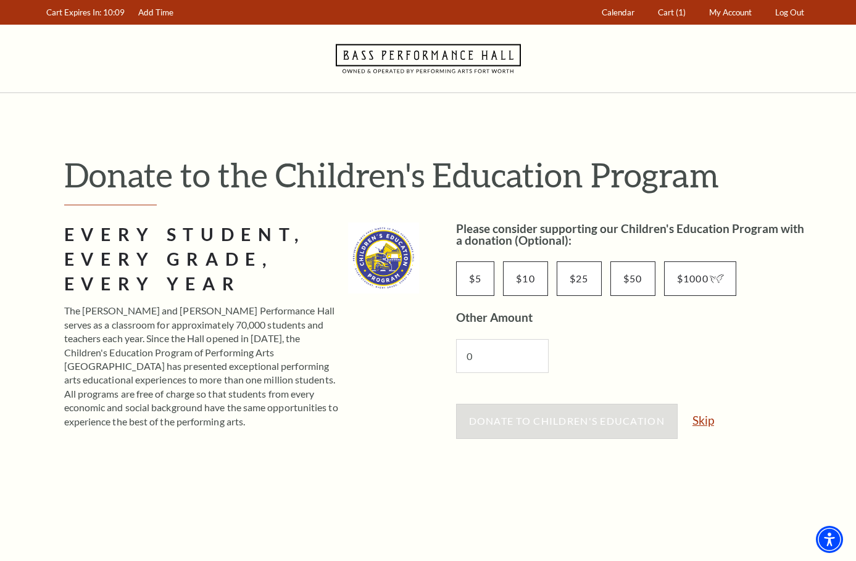
click at [705, 419] on link "Skip" at bounding box center [703, 421] width 22 height 12
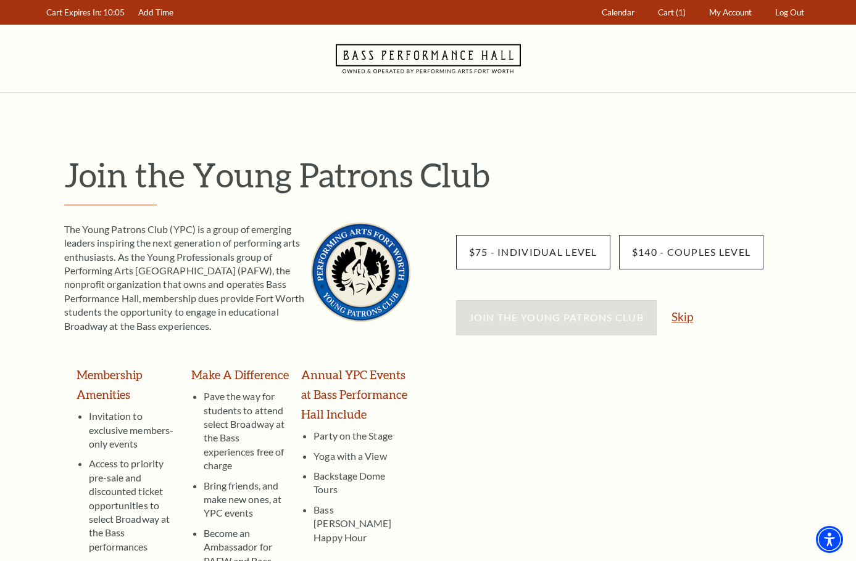
click at [687, 317] on link "Skip" at bounding box center [682, 317] width 22 height 12
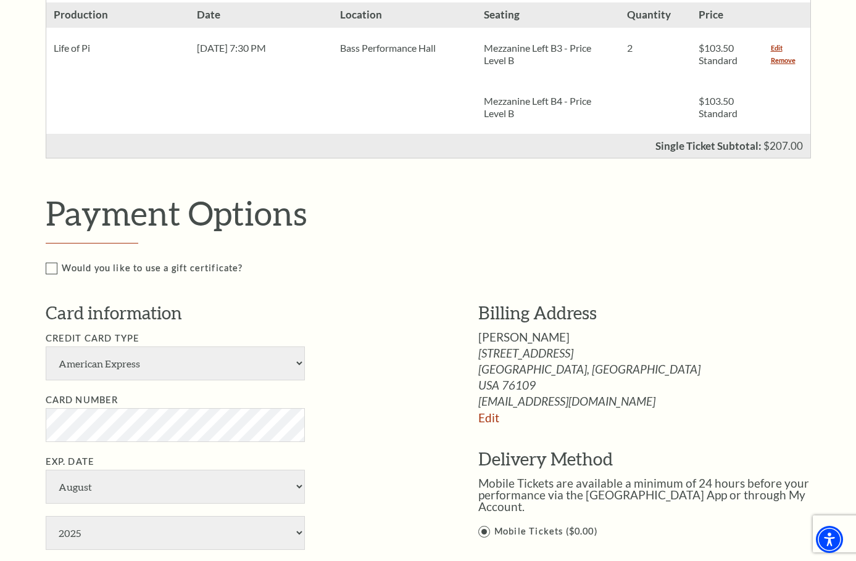
scroll to position [555, 0]
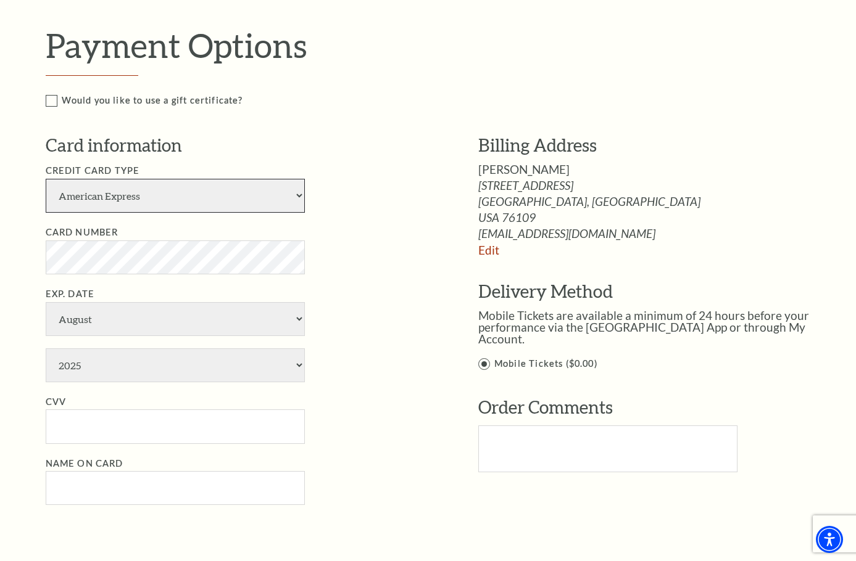
click at [297, 189] on select "American Express Visa Master Card Discover" at bounding box center [175, 196] width 259 height 34
select select "24"
click at [46, 179] on select "American Express Visa Master Card Discover" at bounding box center [175, 196] width 259 height 34
select select "2030"
type input "670"
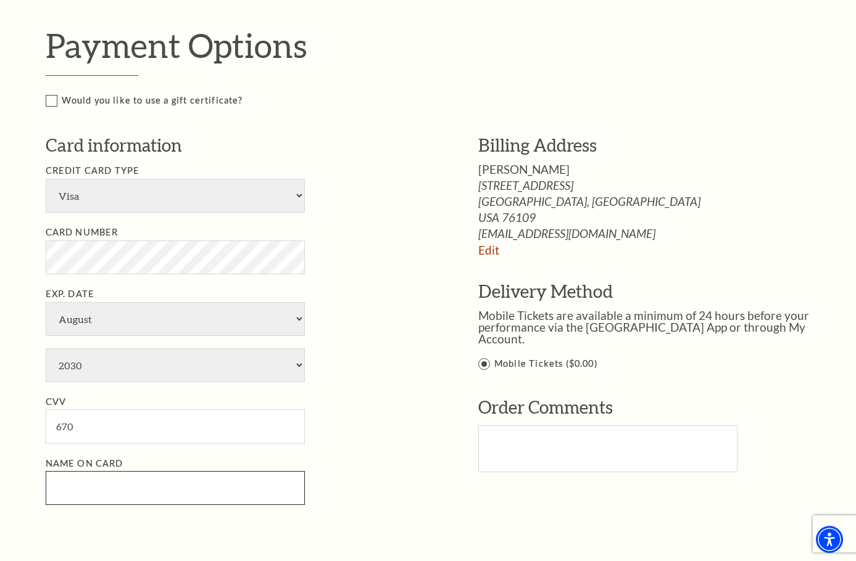
type input "[PERSON_NAME]"
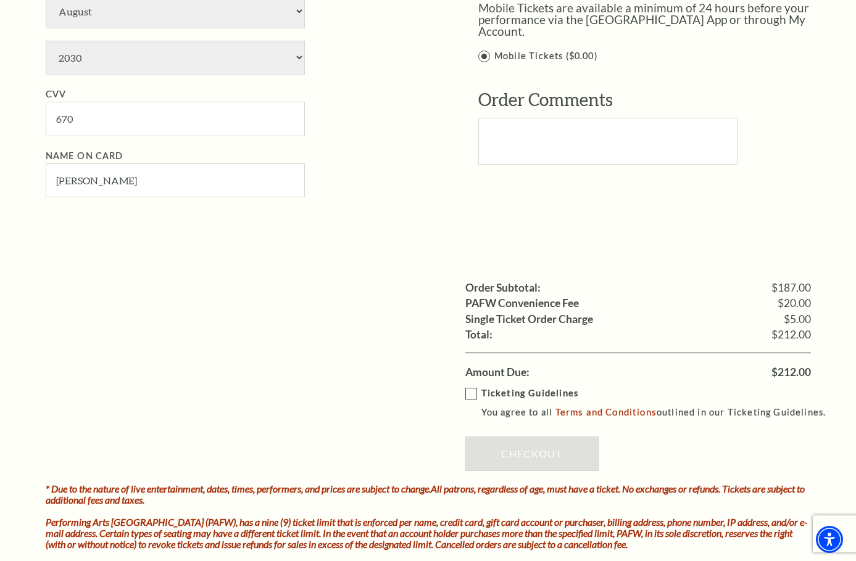
scroll to position [864, 0]
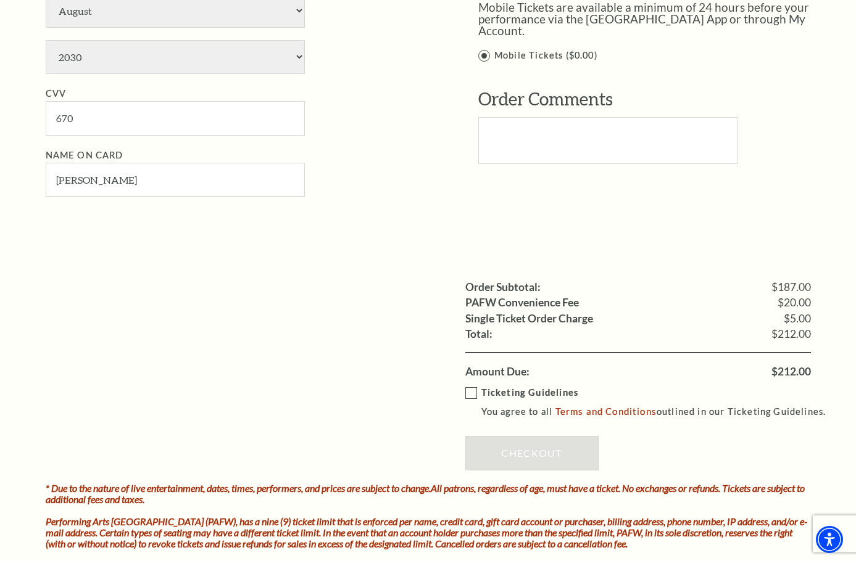
click at [470, 394] on label "Ticketing Guidelines You agree to all Terms and Conditions outlined in our Tick…" at bounding box center [651, 403] width 372 height 34
click at [0, 0] on input "Ticketing Guidelines You agree to all Terms and Conditions outlined in our Tick…" at bounding box center [0, 0] width 0 height 0
click at [539, 444] on link "Checkout" at bounding box center [531, 453] width 133 height 35
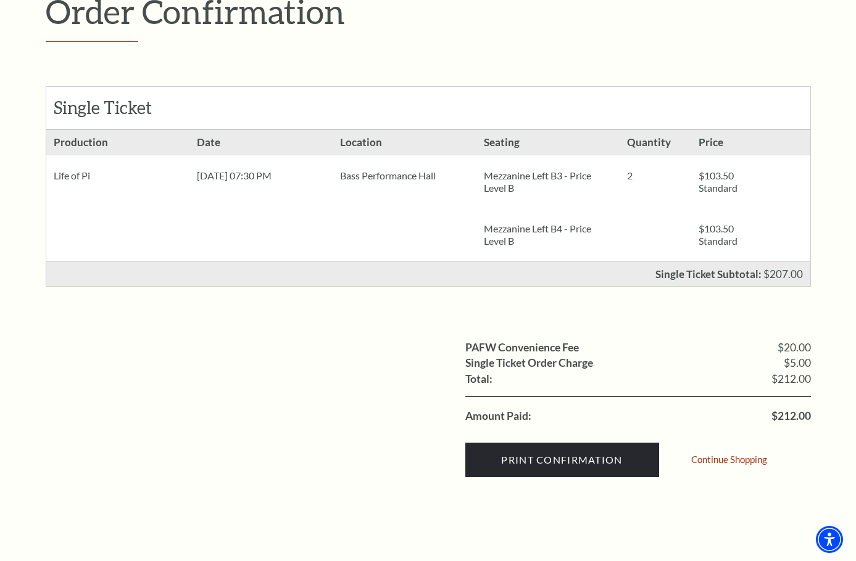
scroll to position [185, 0]
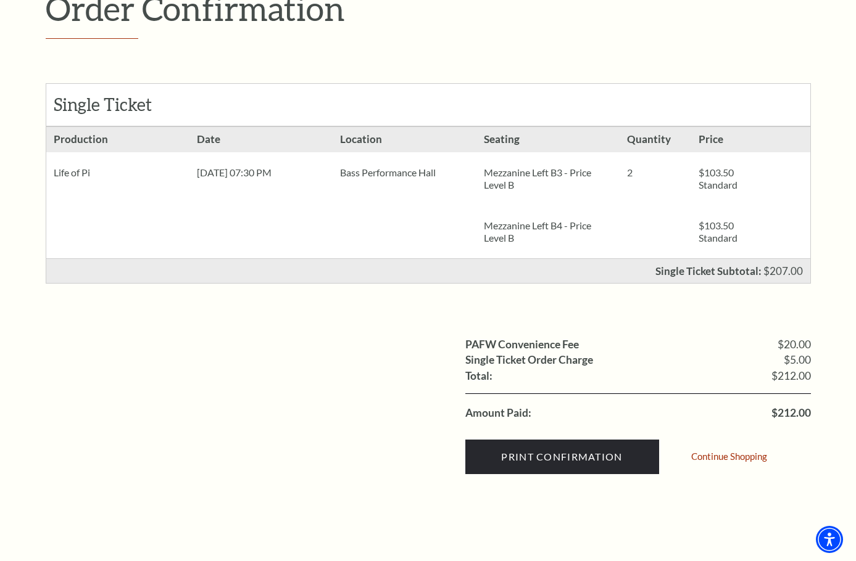
click at [820, 88] on div "Order Confirmation Single Ticket Production Mezzanine Left B3 - Price Level B" at bounding box center [428, 237] width 790 height 659
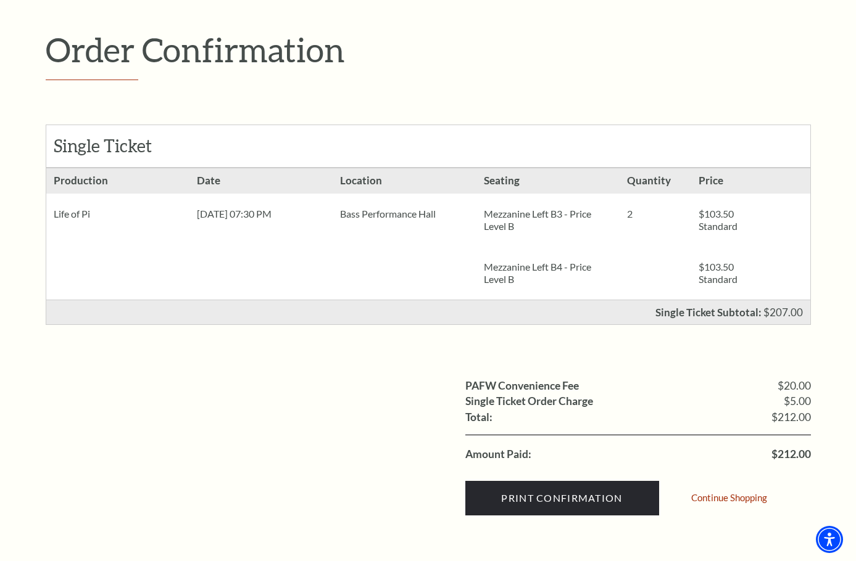
scroll to position [308, 0]
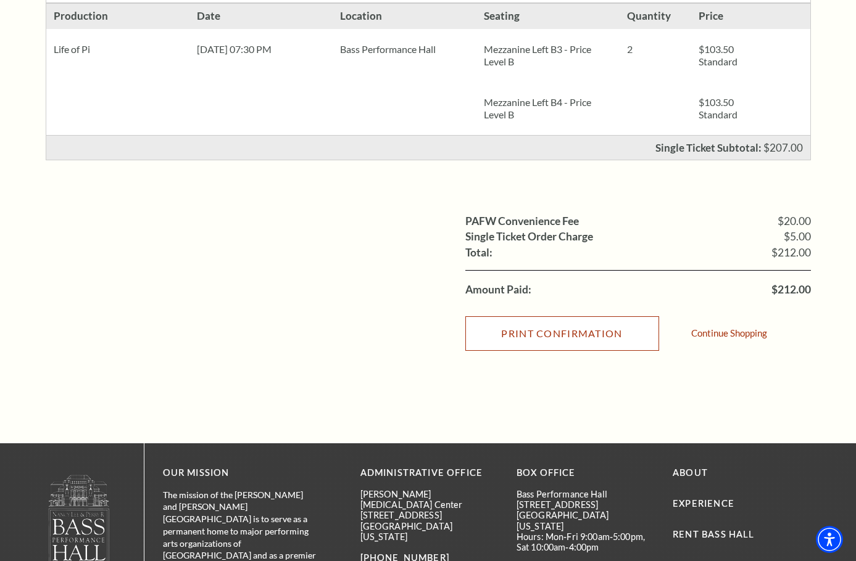
click at [607, 333] on input "Print Confirmation" at bounding box center [562, 334] width 194 height 35
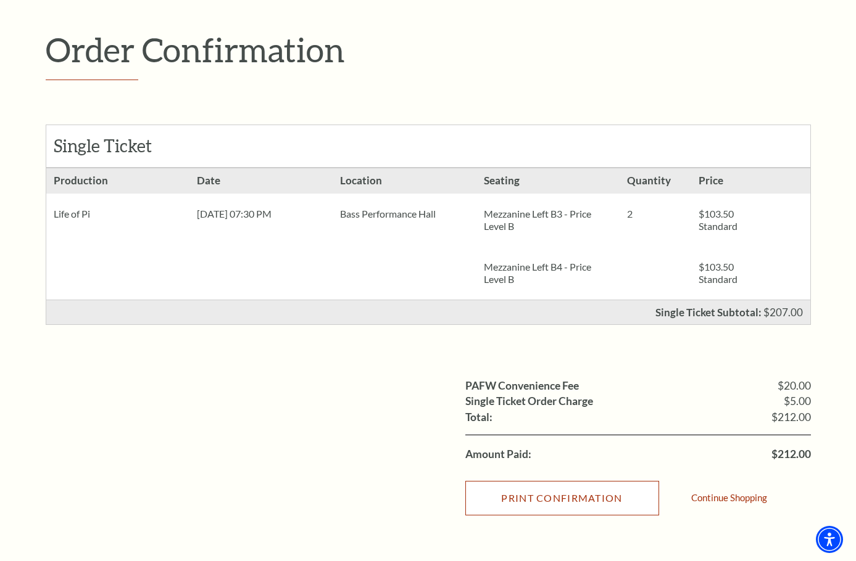
scroll to position [62, 0]
